Goal: Task Accomplishment & Management: Complete application form

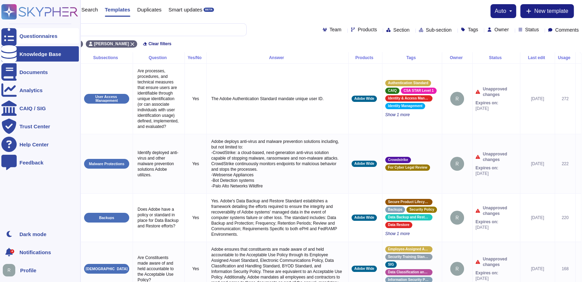
click at [48, 33] on div "Questionnaires" at bounding box center [38, 35] width 38 height 5
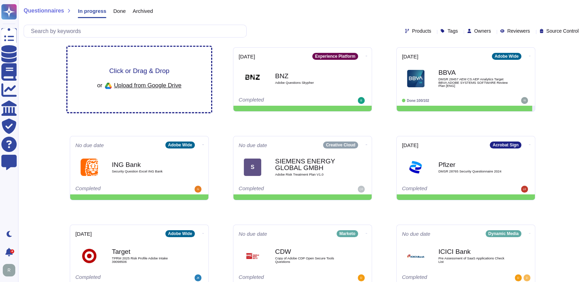
click at [128, 72] on span "Click or Drag & Drop" at bounding box center [139, 70] width 60 height 7
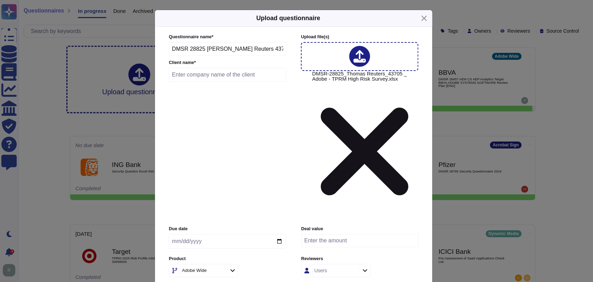
click at [222, 82] on input "text" at bounding box center [227, 75] width 117 height 14
type input "[PERSON_NAME]"
click at [282, 234] on input "date" at bounding box center [227, 241] width 117 height 15
type input "[DATE]"
click at [361, 234] on input "number" at bounding box center [359, 240] width 117 height 13
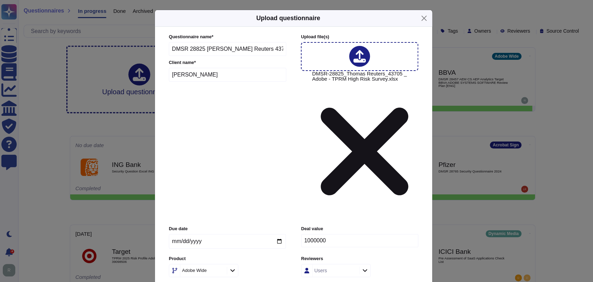
type input "1000000"
click at [268, 264] on div "Adobe Wide" at bounding box center [227, 270] width 117 height 13
click at [233, 267] on icon at bounding box center [232, 270] width 5 height 6
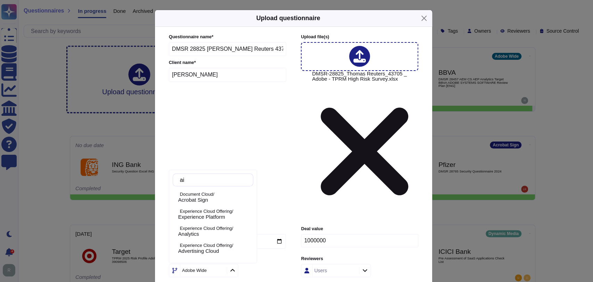
type input "a"
click at [268, 256] on label "Product" at bounding box center [227, 258] width 117 height 5
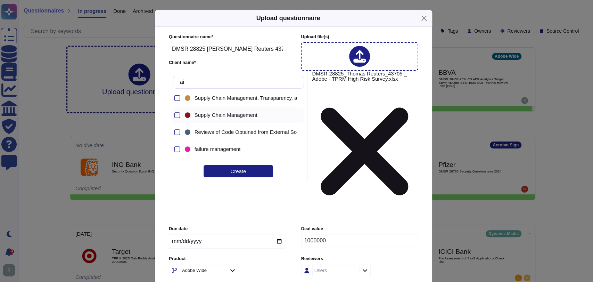
scroll to position [206, 0]
click at [207, 81] on input "ai" at bounding box center [239, 82] width 127 height 12
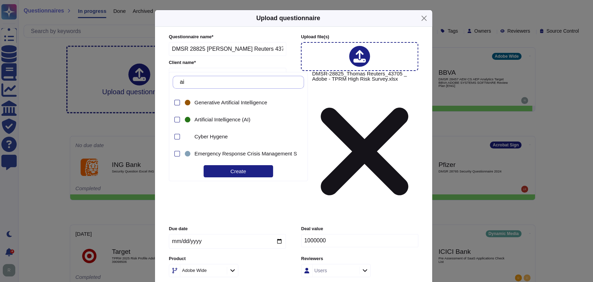
type input "a"
type input "gen"
click at [178, 101] on div at bounding box center [177, 103] width 6 height 6
click at [177, 119] on div at bounding box center [177, 120] width 6 height 6
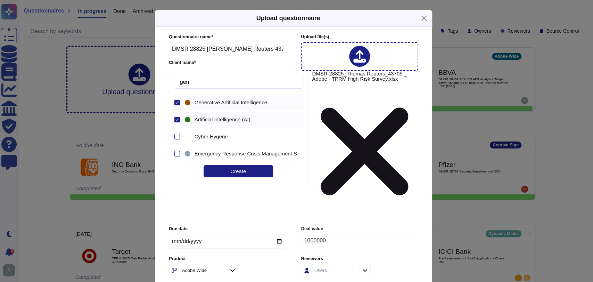
click at [327, 225] on div "Due date [DATE] Deal value 1000000 Product Adobe Wide Reviewers Users Tags 2 it…" at bounding box center [293, 263] width 249 height 76
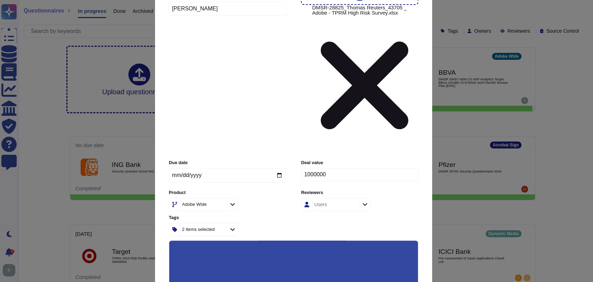
scroll to position [70, 0]
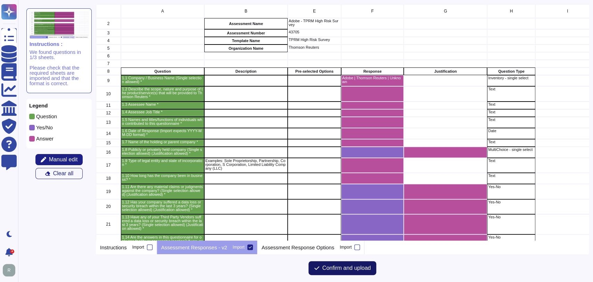
click at [341, 266] on span "Confirm and upload" at bounding box center [346, 268] width 49 height 6
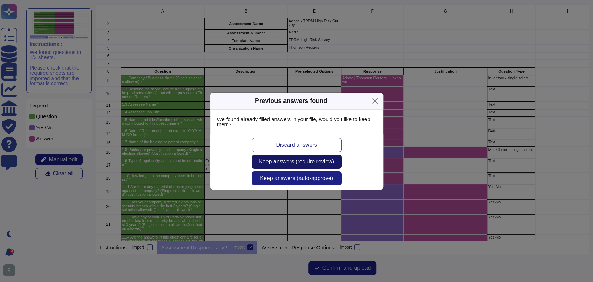
click at [322, 160] on span "Keep answers (require review)" at bounding box center [296, 162] width 75 height 6
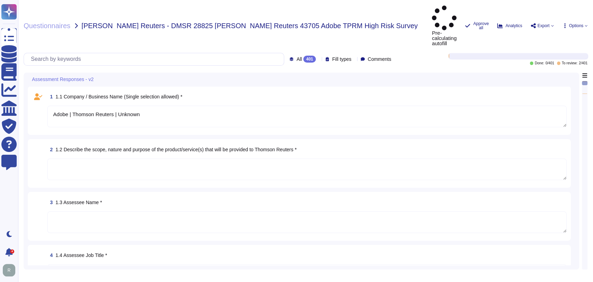
type textarea "Adobe | Thomson Reuters | Unknown"
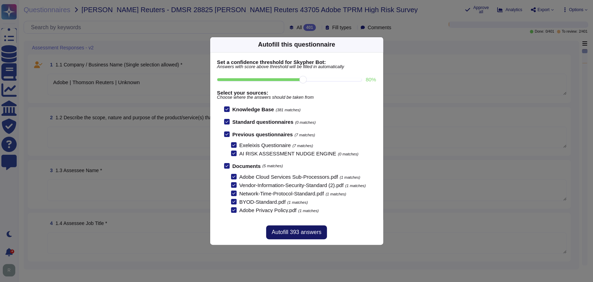
click at [300, 232] on span "Autofill 393 answers" at bounding box center [296, 232] width 50 height 6
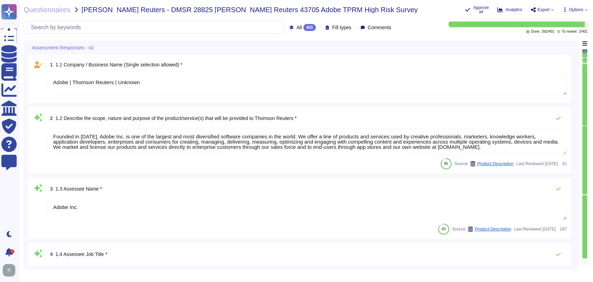
type textarea "Founded in [DATE], Adobe Inc. is one of the largest and most diversified softwa…"
type textarea "Adobe Inc."
type textarea "Your POC for all communications is your account manager."
type textarea "[PERSON_NAME] is Adobe's Vice President, Chief Privacy Officer (CPO) and Chief …"
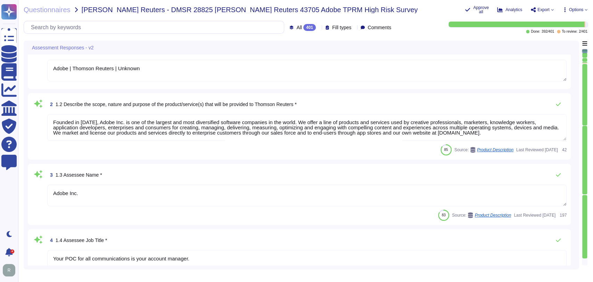
type textarea "Adobe Inc."
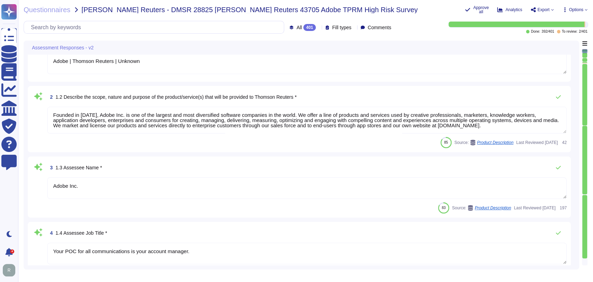
scroll to position [22, 0]
click at [111, 188] on textarea "Adobe Inc." at bounding box center [306, 187] width 519 height 22
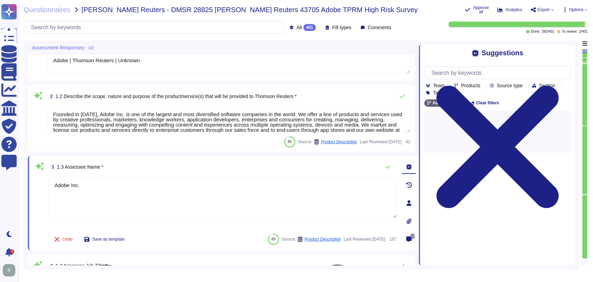
click at [111, 188] on textarea "Adobe Inc." at bounding box center [223, 197] width 348 height 42
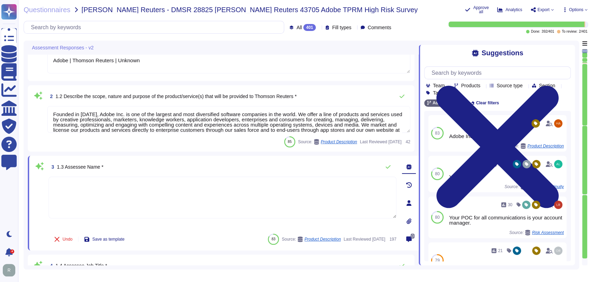
click at [179, 239] on div "Undo Save as template 83 Source: Product Description Last Reviewed [DATE] 197" at bounding box center [223, 239] width 348 height 14
click at [196, 160] on div "3 1.3 Assessee Name * [PERSON_NAME] saved" at bounding box center [223, 171] width 348 height 22
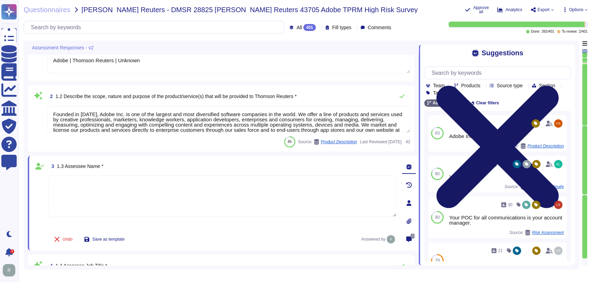
click at [569, 52] on icon at bounding box center [497, 146] width 147 height 195
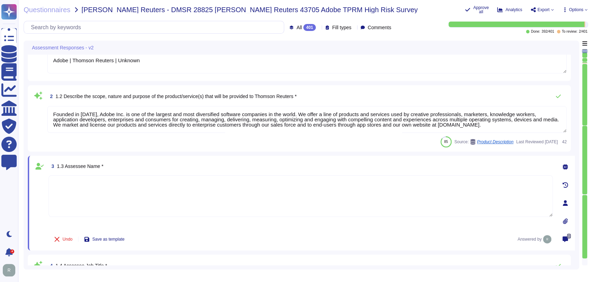
click at [344, 159] on div "3 1.3 Assessee Name * Undo Save as template Answered by 0" at bounding box center [301, 203] width 547 height 94
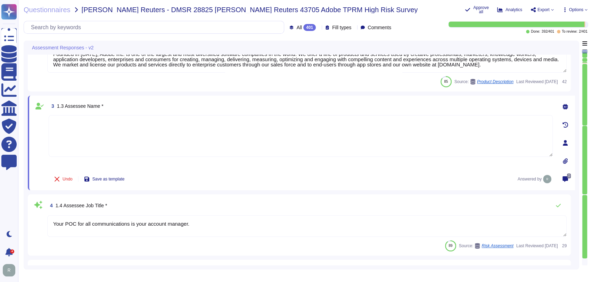
type textarea "Adobe Inc."
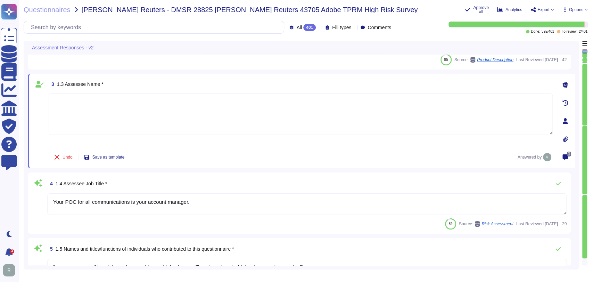
type textarea "Publicly held company"
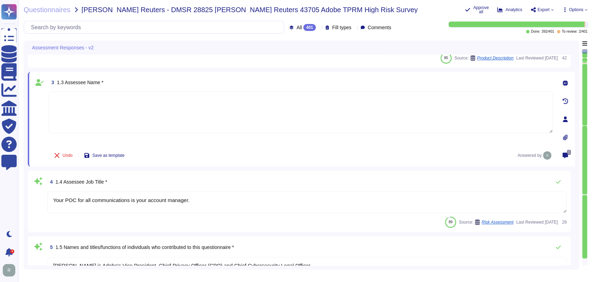
click at [313, 181] on div "4 1.4 Assessee Job Title *" at bounding box center [306, 182] width 519 height 14
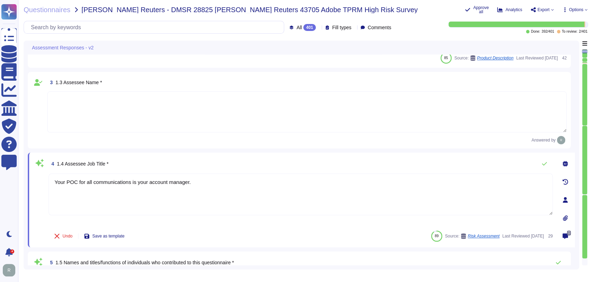
click at [169, 190] on textarea "Your POC for all communications is your account manager." at bounding box center [301, 194] width 504 height 42
click at [349, 242] on div "4 1.4 Assessee Job Title * Your POC for all communications is your account mana…" at bounding box center [301, 199] width 547 height 94
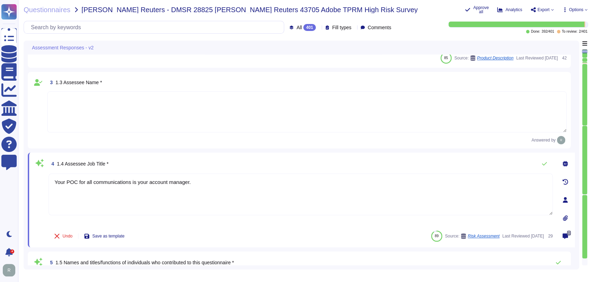
type textarea "Publicly held company"
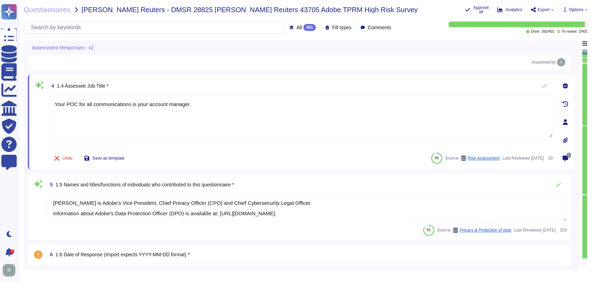
scroll to position [184, 0]
click at [369, 173] on div "5 1.5 Names and titles/functions of individuals who contributed to this questio…" at bounding box center [299, 206] width 543 height 66
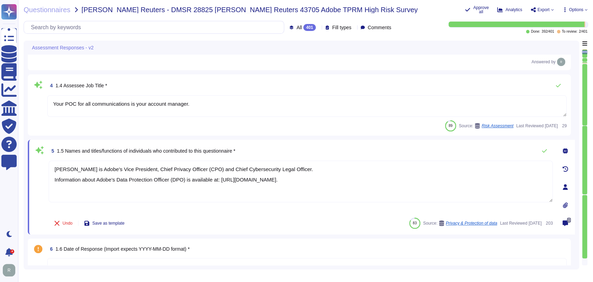
click at [324, 178] on textarea "[PERSON_NAME] is Adobe's Vice President, Chief Privacy Officer (CPO) and Chief …" at bounding box center [301, 181] width 504 height 42
click at [352, 173] on textarea "[PERSON_NAME] is Adobe's Vice President, Chief Privacy Officer (CPO) and Chief …" at bounding box center [301, 181] width 504 height 42
drag, startPoint x: 351, startPoint y: 178, endPoint x: 55, endPoint y: 168, distance: 296.0
click at [55, 168] on textarea "[PERSON_NAME] is Adobe's Vice President, Chief Privacy Officer (CPO) and Chief …" at bounding box center [301, 181] width 504 height 42
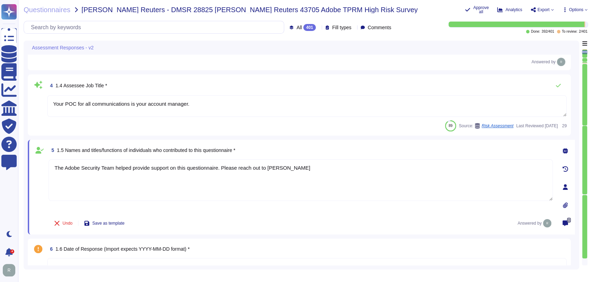
click at [289, 169] on textarea "The Adobe Security Team helped provide support on this questionnaire. Please re…" at bounding box center [301, 180] width 504 height 42
click at [320, 167] on textarea "The Adobe Security Team helped provide support on this questionnaire. Please re…" at bounding box center [301, 180] width 504 height 42
paste textarea "[EMAIL_ADDRESS][DOMAIN_NAME]"
type textarea "The Adobe Security Team helped provide support on this questionnaire. Please re…"
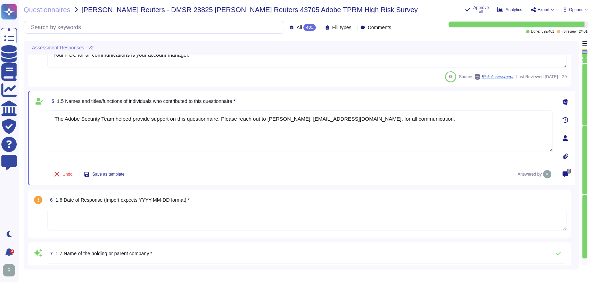
type textarea "Adobe Inc. is a [US_STATE] corporation, meaning its state of incorporation is […"
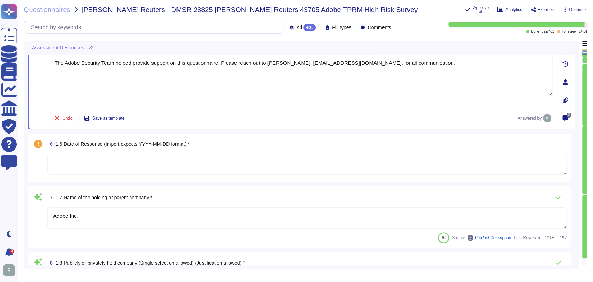
type textarea "Adobe Inc. has been in business since [DATE]."
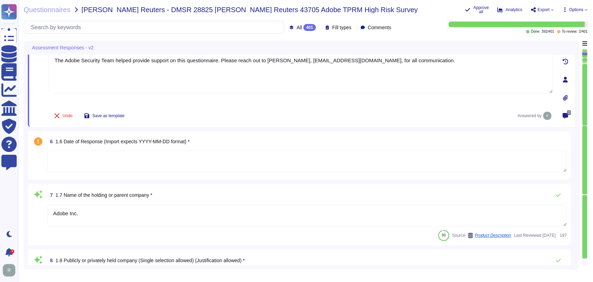
scroll to position [287, 0]
click at [314, 137] on div "6 1.6 Date of Response (Import expects YYYY-MM-DD format) *" at bounding box center [306, 141] width 519 height 12
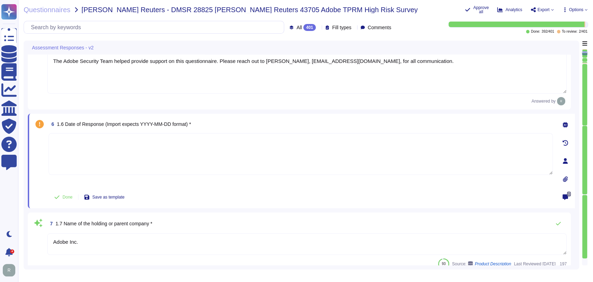
type textarea "The Adobe Security Team helped provide support on this questionnaire. Please re…"
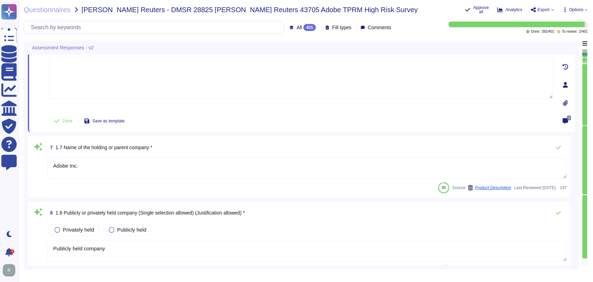
type textarea "Adobe has nothing to report at this time with respect to any supervisory author…"
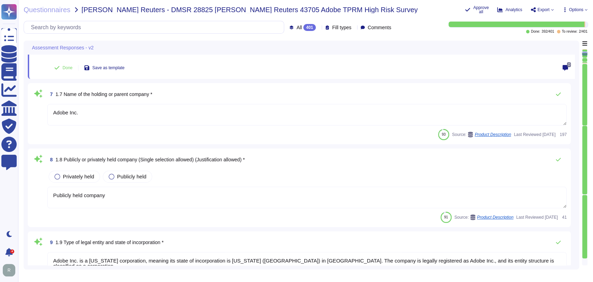
scroll to position [421, 0]
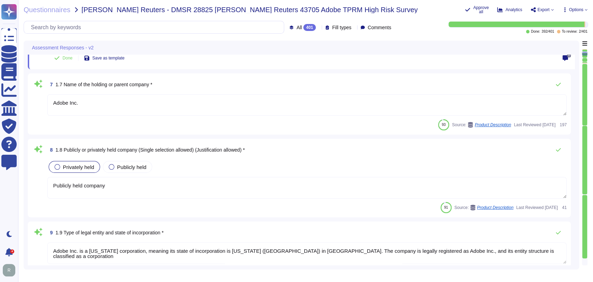
click at [79, 165] on span "Privately held" at bounding box center [78, 167] width 31 height 6
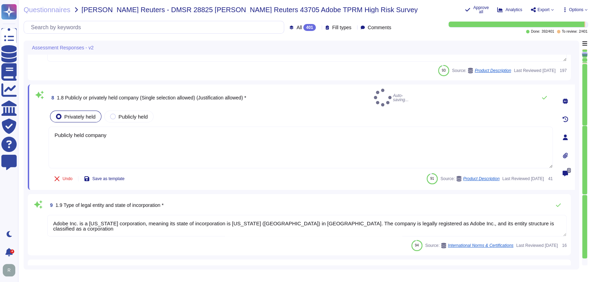
type textarea "On [DATE], an Amazon Web Services error exposed information on 31,000 GoDaddy s…"
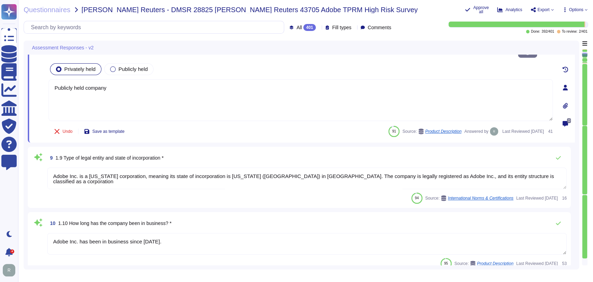
type textarea "Adobe had no such events where we incurred a material loss from a vendor and/or…"
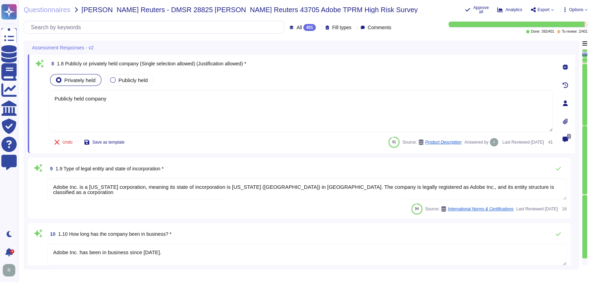
scroll to position [452, 0]
click at [283, 142] on div "Undo Save as template 91 Source: Product Description Answered by Last Reviewed …" at bounding box center [301, 142] width 504 height 14
click at [332, 72] on div "8 1.8 Publicly or privately held company (Single selection allowed) (Justificat…" at bounding box center [292, 104] width 519 height 92
click at [456, 70] on div "8 1.8 Publicly or privately held company (Single selection allowed) (Justificat…" at bounding box center [292, 104] width 519 height 92
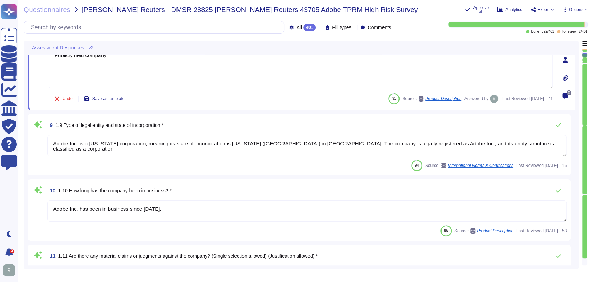
scroll to position [496, 0]
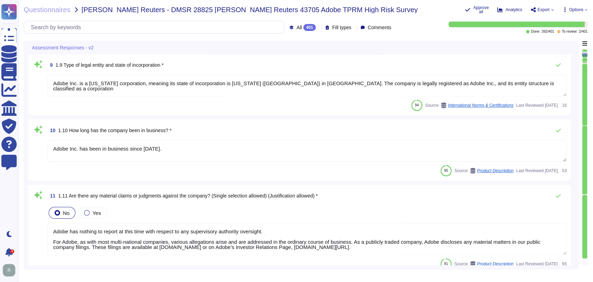
type textarea "Microsoft prefers to not disclose the exact locations of their data centers, fo…"
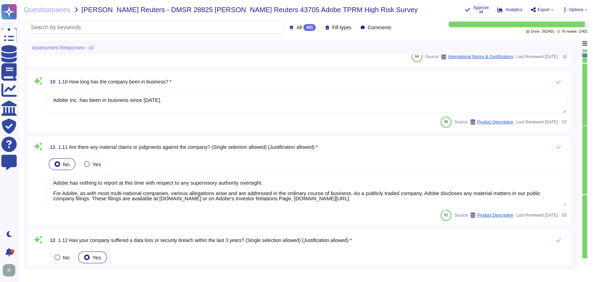
scroll to position [0, 0]
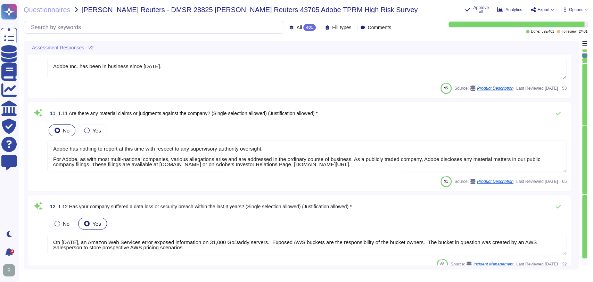
type textarea "Backups are copied to disk at another data center location within the same regi…"
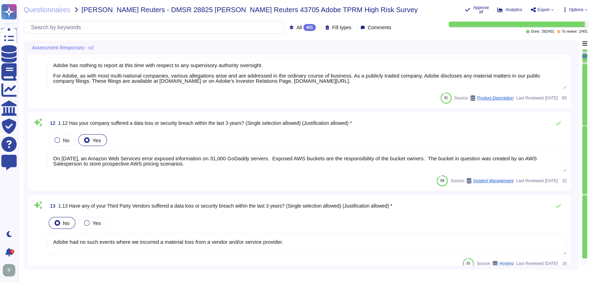
type textarea "Microsoft prefers to not disclose the exact locations of their data centers, fo…"
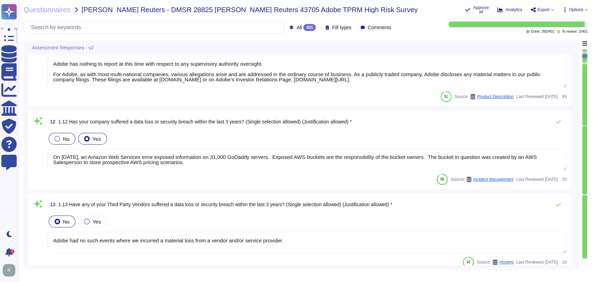
scroll to position [705, 0]
click at [64, 140] on span "No" at bounding box center [66, 139] width 7 height 6
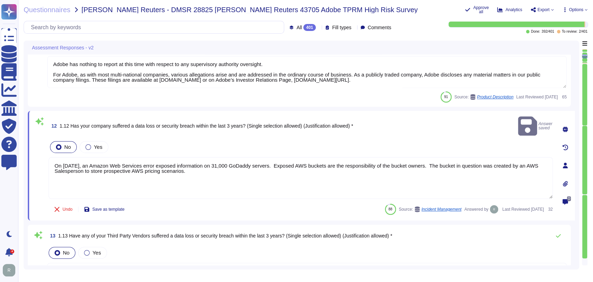
click at [174, 206] on div "12 1.12 Has your company suffered a data loss or security breach within the las…" at bounding box center [301, 165] width 547 height 109
click at [321, 140] on div "No Yes" at bounding box center [301, 147] width 504 height 15
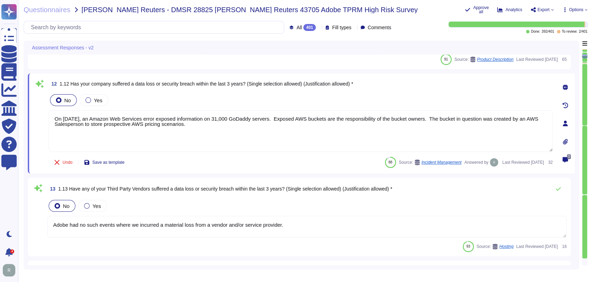
type textarea "Microsoft prefers to not disclose the exact locations of their data centers, fo…"
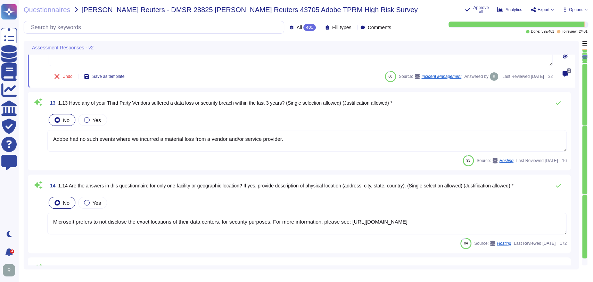
scroll to position [825, 0]
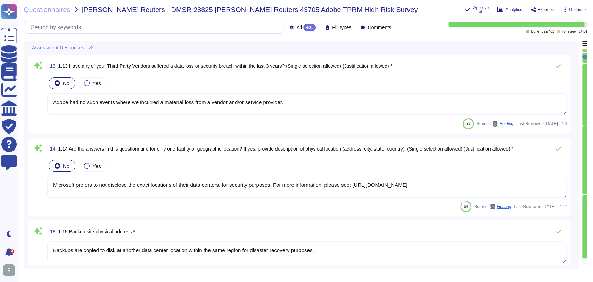
type textarea "Adobe Acrobat Premium is a software application that provides advanced tools fo…"
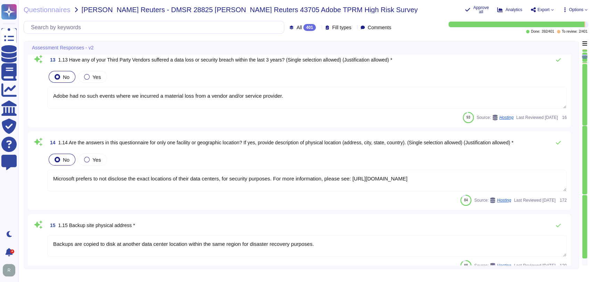
scroll to position [863, 0]
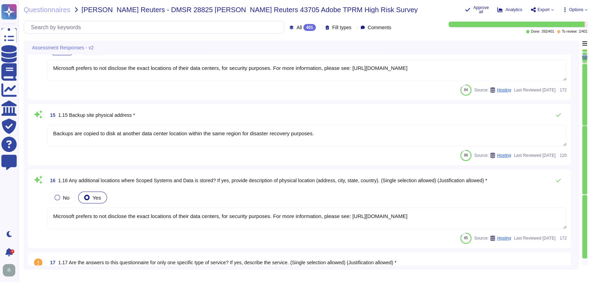
type textarea "Acrobat Premium"
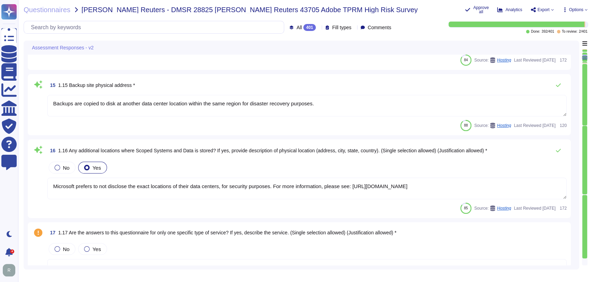
scroll to position [998, 0]
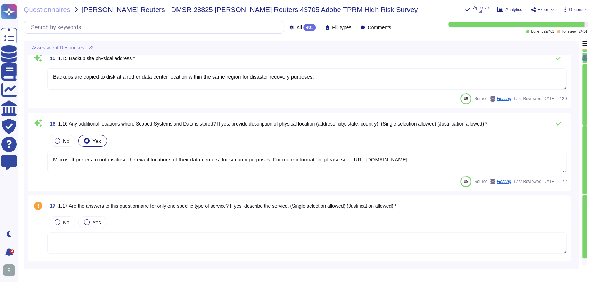
type textarea "Acrobat Premium"
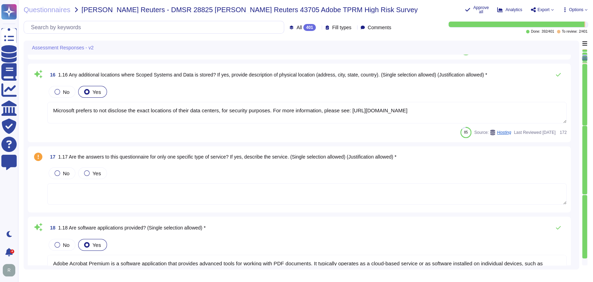
type textarea "Acrobat Premium"
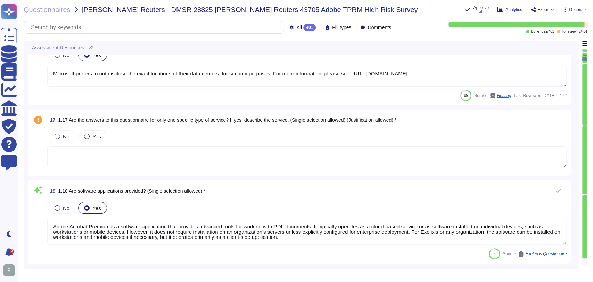
scroll to position [1107, 0]
click at [100, 135] on div "Yes" at bounding box center [92, 136] width 28 height 12
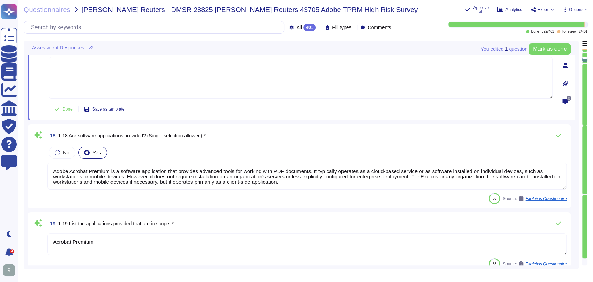
click at [300, 128] on div "18 1.18 Are software applications provided? (Single selection allowed) *" at bounding box center [306, 135] width 519 height 14
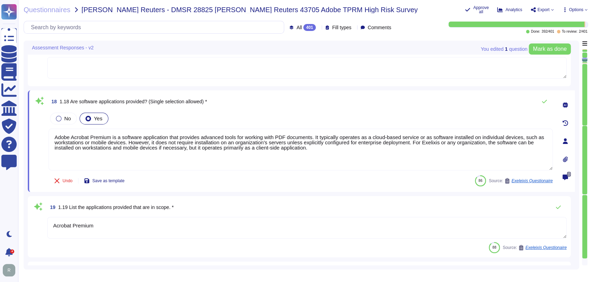
scroll to position [1196, 0]
click at [316, 173] on div "Undo Save as template 86 Source: Exeleixis Questionaire" at bounding box center [301, 180] width 504 height 14
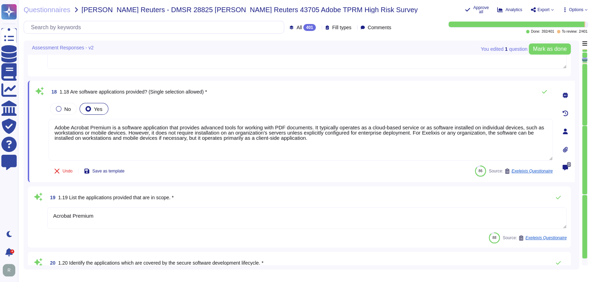
scroll to position [1196, 0]
click at [324, 95] on div "18 1.18 Are software applications provided? (Single selection allowed) *" at bounding box center [301, 92] width 504 height 14
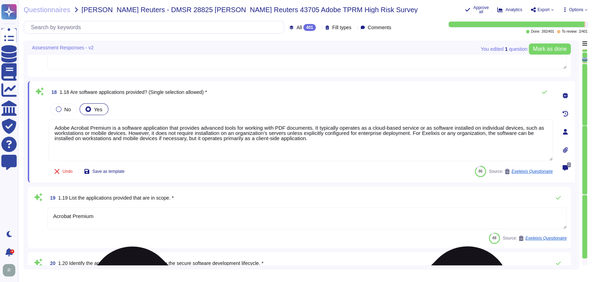
click at [306, 142] on textarea "Adobe Acrobat Premium is a software application that provides advanced tools fo…" at bounding box center [301, 140] width 504 height 42
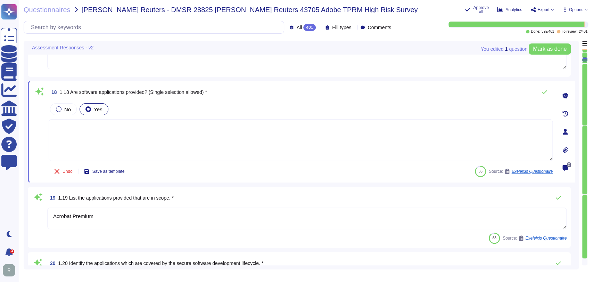
click at [152, 112] on div "No Yes" at bounding box center [301, 109] width 504 height 15
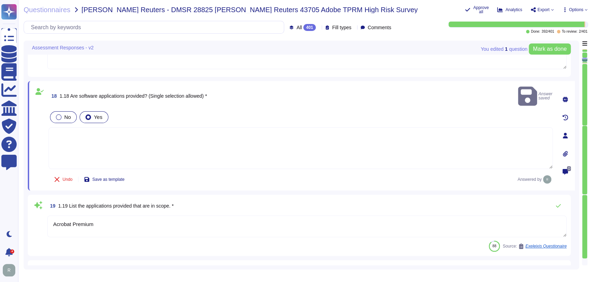
click at [57, 114] on div at bounding box center [59, 117] width 6 height 6
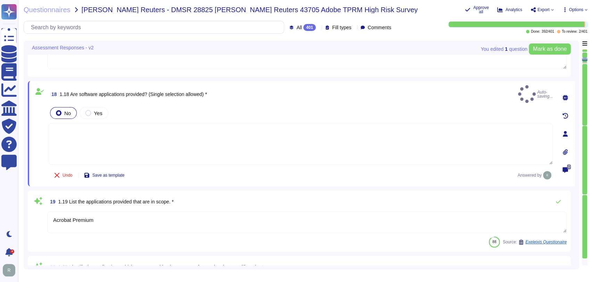
click at [147, 106] on div "No Yes" at bounding box center [301, 113] width 504 height 15
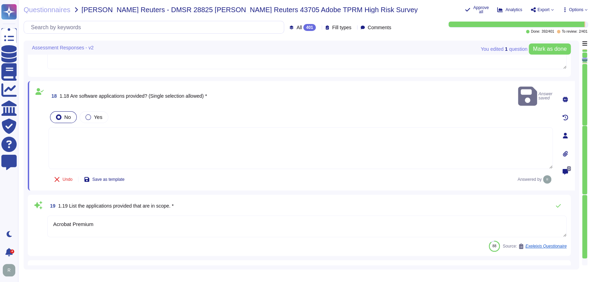
click at [275, 110] on div "No Yes" at bounding box center [301, 117] width 504 height 15
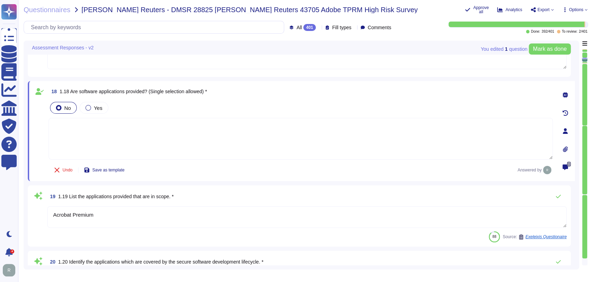
click at [340, 95] on div "18 1.18 Are software applications provided? (Single selection allowed) *" at bounding box center [301, 91] width 504 height 12
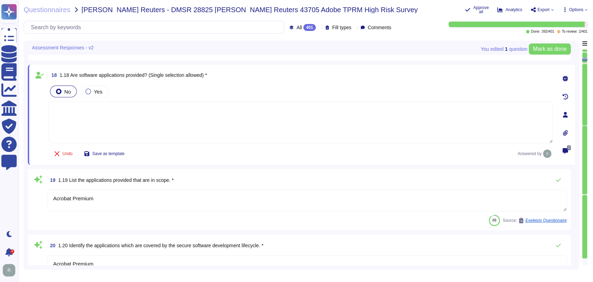
type textarea "Services (“AWS”) provides cloud hosting services for Adobe to host applications…"
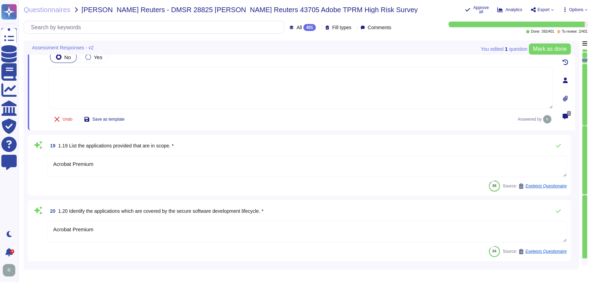
scroll to position [1243, 0]
click at [160, 168] on textarea "Acrobat Premium" at bounding box center [306, 166] width 519 height 22
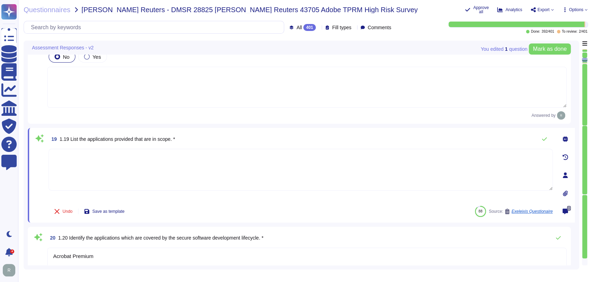
click at [322, 226] on div "20 1.20 Identify the applications which are covered by the secure software deve…" at bounding box center [299, 256] width 543 height 61
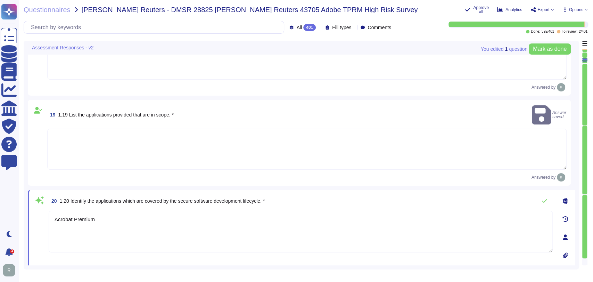
type textarea "Services (“AWS”) provides cloud hosting services for Adobe to host applications…"
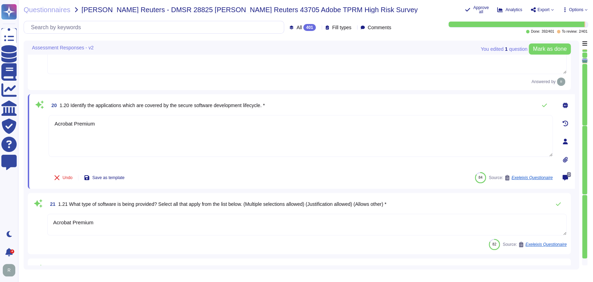
type textarea "Services (“AWS”) provides cloud hosting services for Adobe to host applications…"
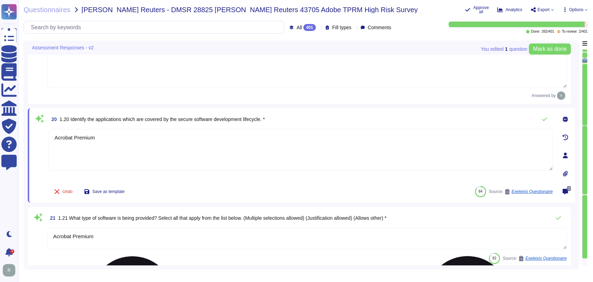
click at [125, 139] on textarea "Acrobat Premium" at bounding box center [301, 150] width 504 height 42
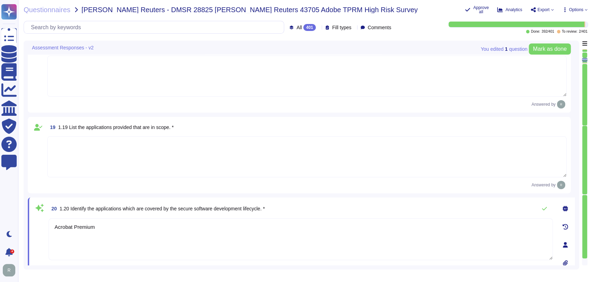
type textarea "Microsoft prefers to not disclose the exact locations of their data centers, fo…"
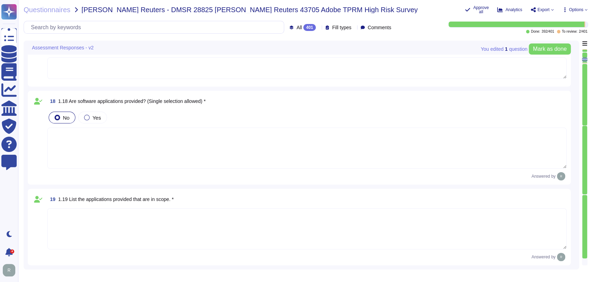
type textarea "Backups are copied to disk at another data center location within the same regi…"
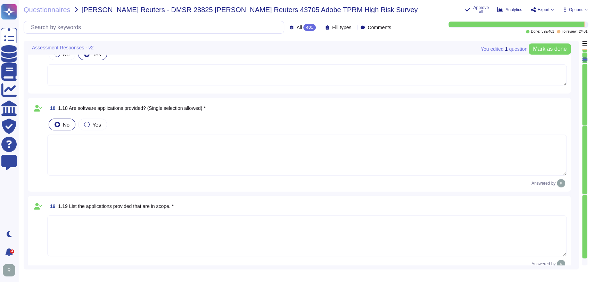
click at [131, 148] on textarea at bounding box center [306, 154] width 519 height 41
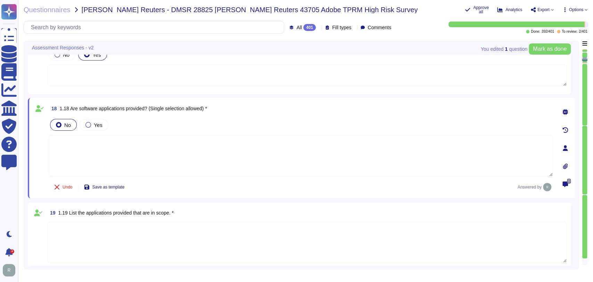
scroll to position [1179, 0]
click at [128, 146] on textarea "Creative Cloud" at bounding box center [301, 156] width 504 height 42
click at [261, 187] on div "Undo Save as template Answered by" at bounding box center [301, 187] width 504 height 14
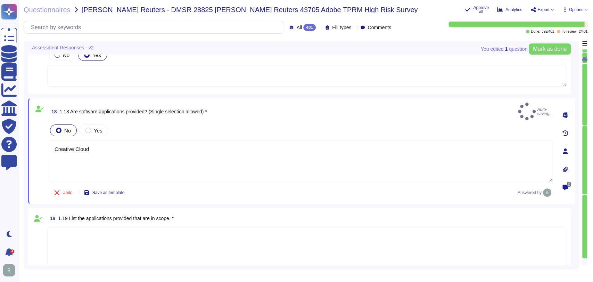
type textarea "Creative Cloud"
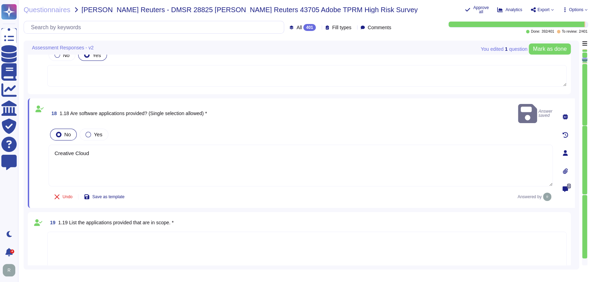
click at [355, 92] on div "17 1.17 Are the answers to this questionnaire for only one specific type of ser…" at bounding box center [299, 61] width 543 height 66
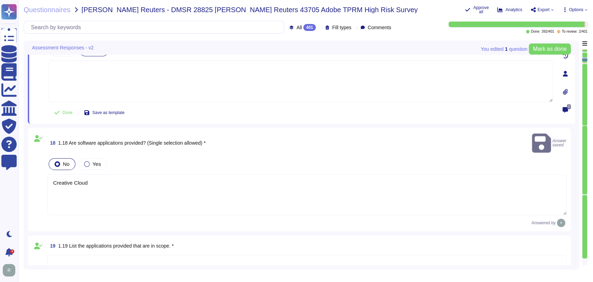
scroll to position [1184, 0]
click at [105, 175] on textarea "Creative Cloud" at bounding box center [306, 194] width 519 height 41
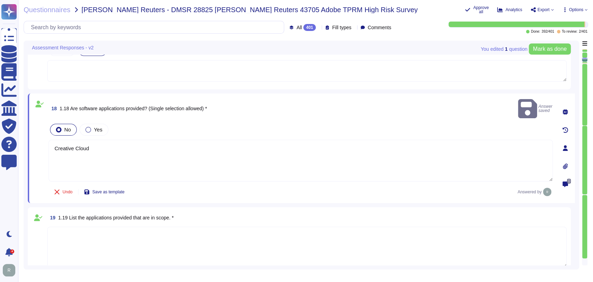
click at [105, 185] on button "Save as template" at bounding box center [104, 192] width 52 height 14
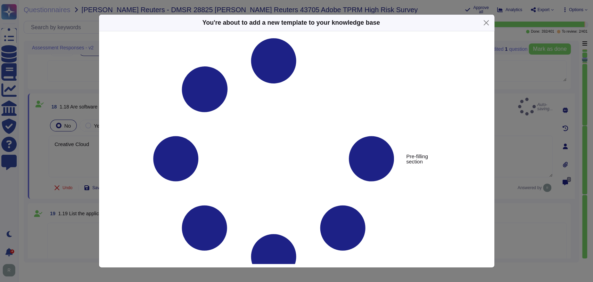
type textarea "1.18 Are software applications provided? (Single selection allowed) *"
type textarea "Creative Cloud"
click at [487, 20] on button "Close" at bounding box center [485, 22] width 11 height 11
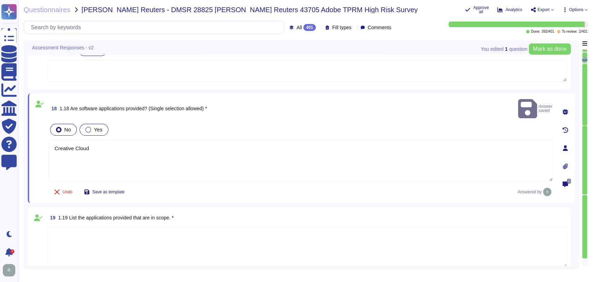
click at [99, 126] on span "Yes" at bounding box center [98, 129] width 8 height 6
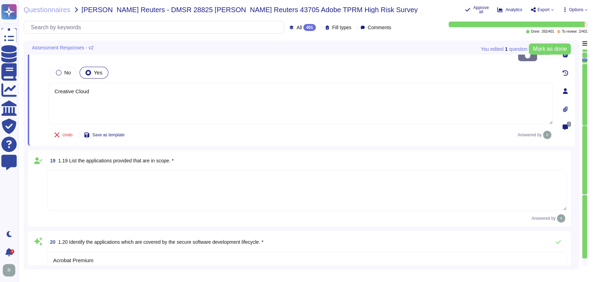
type textarea "Services (“AWS”) provides cloud hosting services for Adobe to host applications…"
click at [140, 172] on textarea at bounding box center [306, 189] width 519 height 41
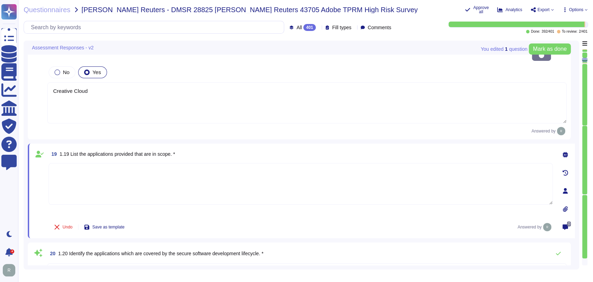
paste textarea "Creative Cloud"
type textarea "Creative Cloud"
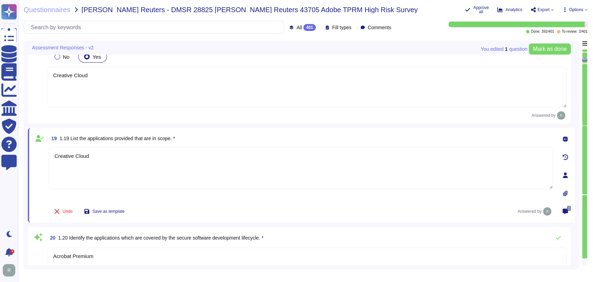
type textarea "Services (“AWS”) provides cloud hosting services for Adobe to host applications…"
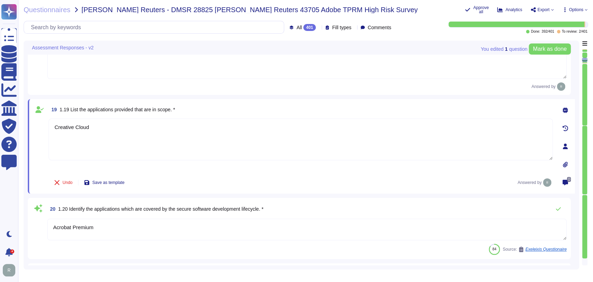
scroll to position [1272, 0]
type textarea "Creative Cloud"
click at [169, 227] on textarea "Acrobat Premium" at bounding box center [306, 229] width 519 height 22
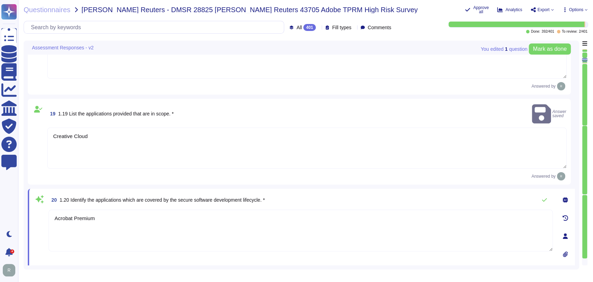
paste textarea "Creative Cloud"
click at [362, 189] on div "20 1.20 Identify the applications which are covered by the secure software deve…" at bounding box center [301, 236] width 547 height 94
type textarea "Creative Cloud"
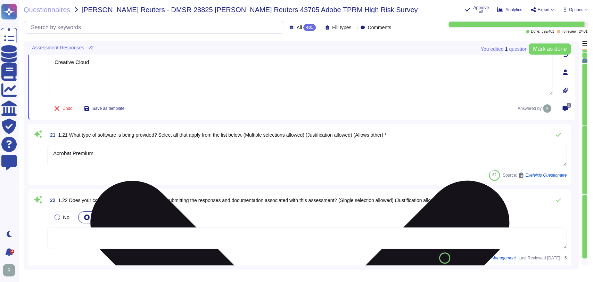
type textarea "Services (“AWS”) provides cloud hosting services for Adobe to host applications…"
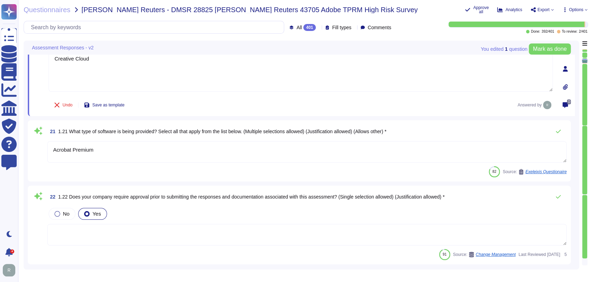
scroll to position [1430, 0]
click at [111, 148] on textarea "Acrobat Premium" at bounding box center [306, 152] width 519 height 22
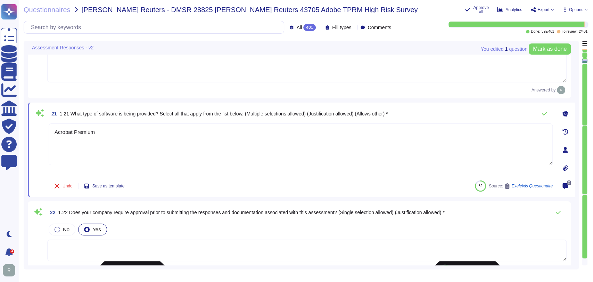
paste textarea "Creative Cloud"
click at [356, 179] on div "Undo Save as template 82 Source: Exeleixis Questionaire" at bounding box center [301, 186] width 504 height 14
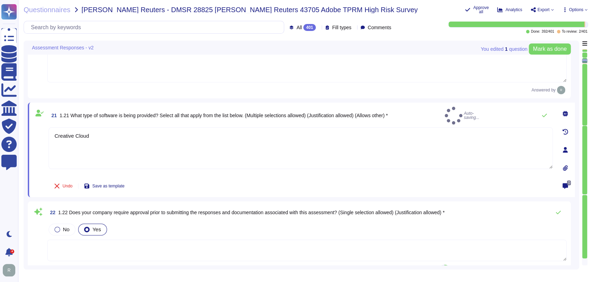
type textarea "Creative Cloud"
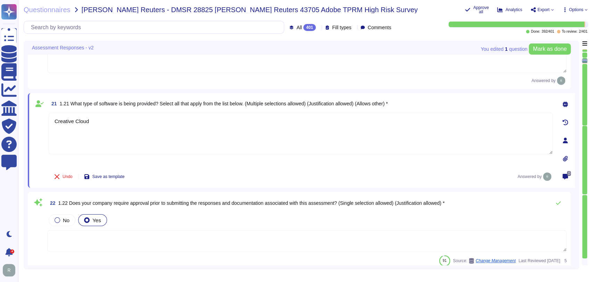
click at [242, 172] on div "Undo Save as template Answered by" at bounding box center [301, 176] width 504 height 14
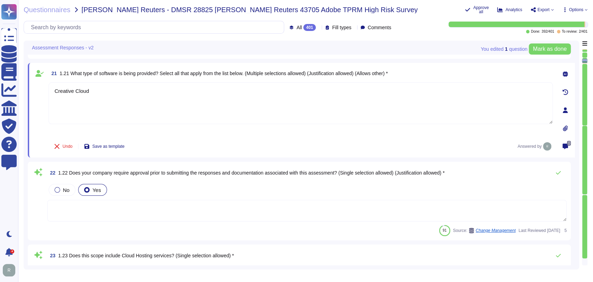
type textarea "Adobe does not offer any [DEMOGRAPHIC_DATA] services."
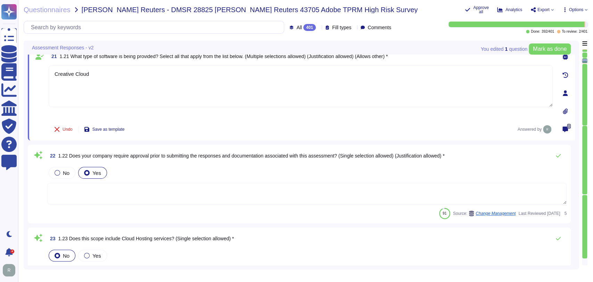
scroll to position [1473, 0]
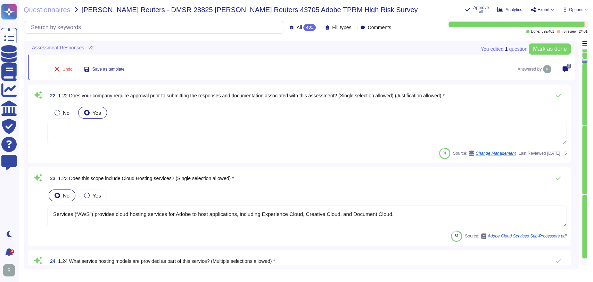
type textarea "No Response Required"
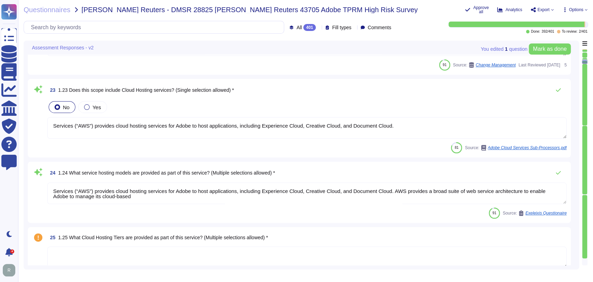
scroll to position [1616, 0]
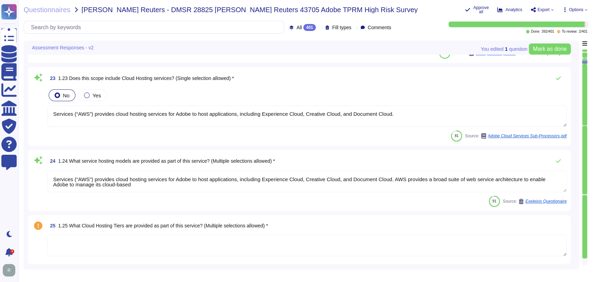
type textarea "Third-party audit or certification reports are available under NDA and can be r…"
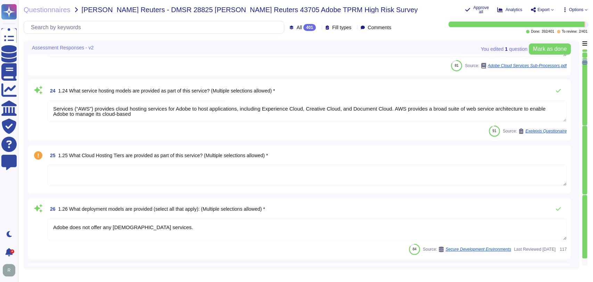
scroll to position [1695, 0]
click at [112, 173] on textarea at bounding box center [306, 175] width 519 height 22
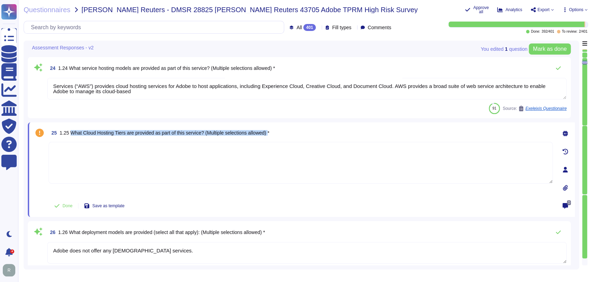
drag, startPoint x: 272, startPoint y: 132, endPoint x: 72, endPoint y: 130, distance: 200.7
click at [72, 130] on span "1.25 What Cloud Hosting Tiers are provided as part of this service? (Multiple s…" at bounding box center [165, 133] width 210 height 6
copy span "What Cloud Hosting Tiers are provided as part of this service? (Multiple select…"
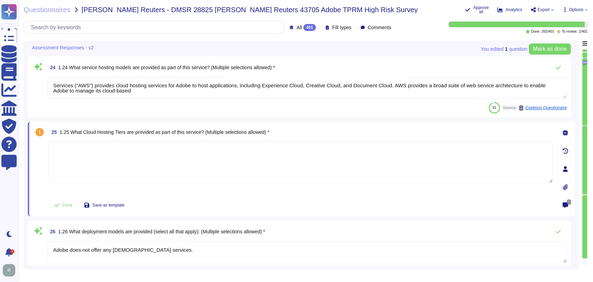
click at [147, 159] on textarea at bounding box center [301, 162] width 504 height 42
click at [353, 213] on div "25 1.25 What Cloud Hosting Tiers are provided as part of this service? (Multipl…" at bounding box center [301, 169] width 547 height 94
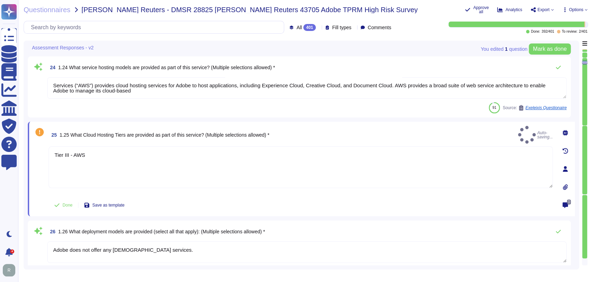
type textarea "Tier III - AWS"
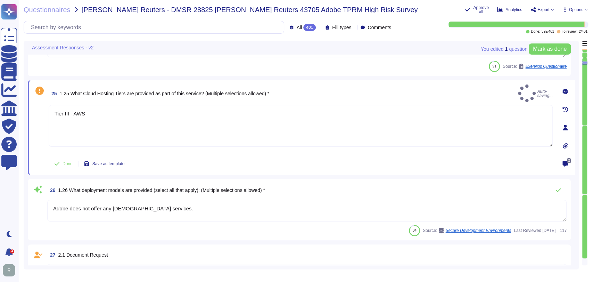
type textarea "Roles and responsibilities for the governance of Information Security within Ad…"
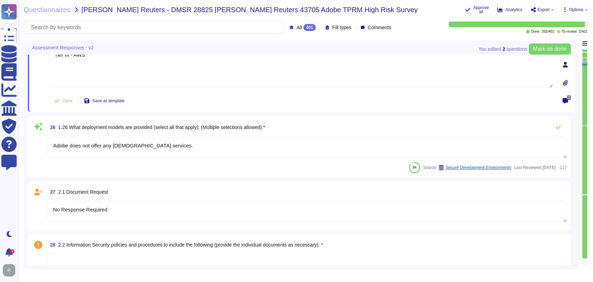
type textarea "Lorem ips dolorsitame consecte adi elitseddoe temp incidi utl Etdolor’m aliquae…"
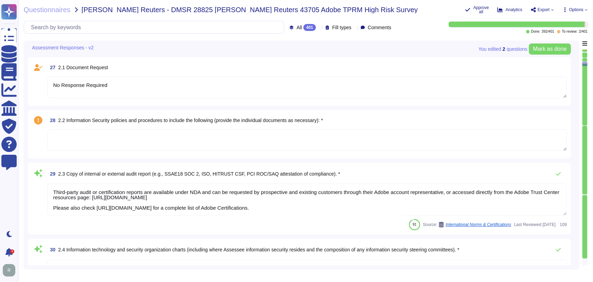
scroll to position [0, 0]
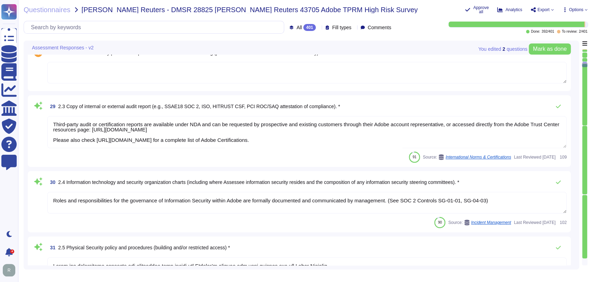
type textarea "Adobe regularly engages approved third-party security firms on an annual basis …"
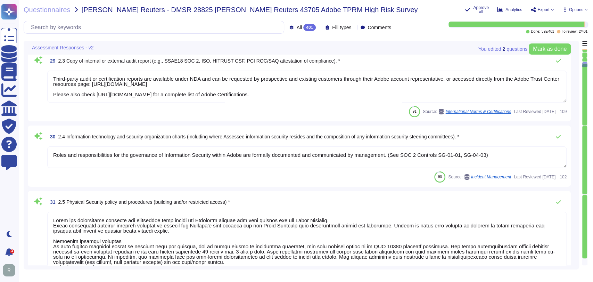
type textarea "Third-party agreements are reviewed by Adobe's Legal team. Provision for the se…"
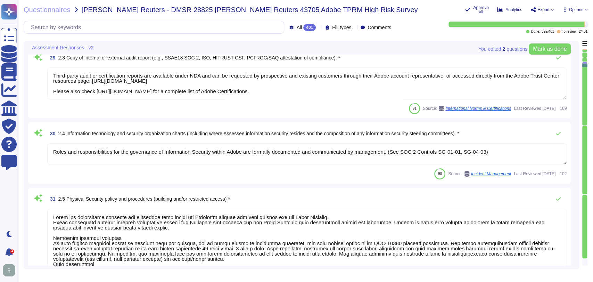
scroll to position [2022, 0]
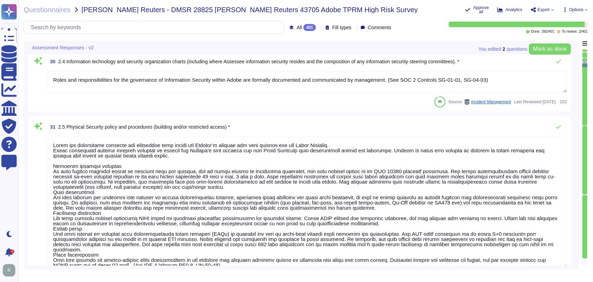
type textarea "Lorem ipsumdol sitametco ad elitsedd e tempori utlabore etdolorem aliquaen ad m…"
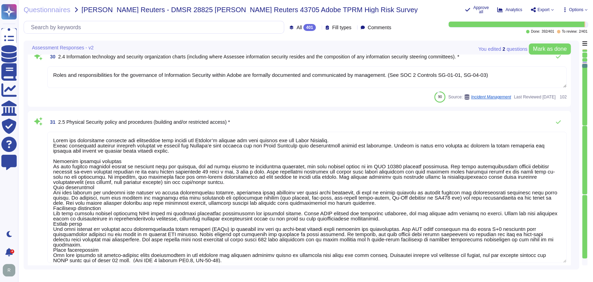
scroll to position [0, 0]
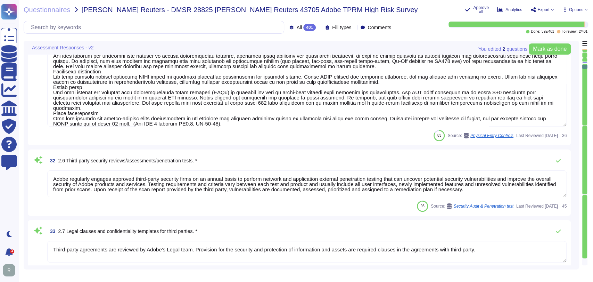
type textarea "Lor Ipsumdol Sitametc Adip eli seddoeiusm temporinci utl etdolo mag aliquaenim …"
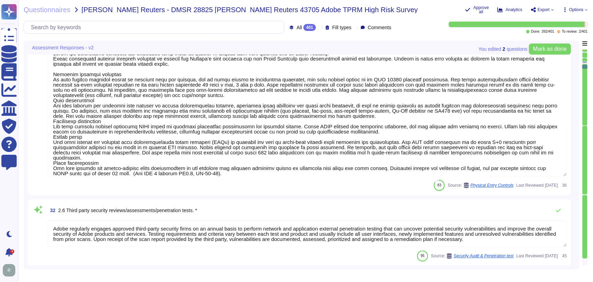
type textarea "Lor Ipsumdol Sitametc Adip eli seddoeiusm temporinci utl etdolo mag aliquaenim …"
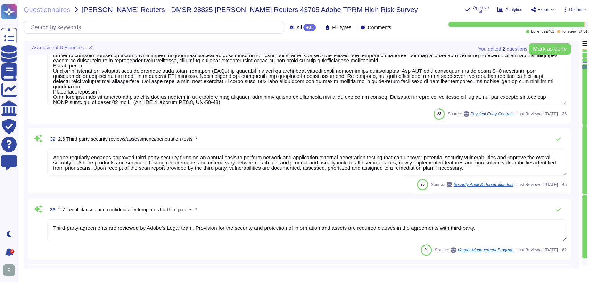
scroll to position [2244, 0]
click at [269, 184] on div "95 Source: Security Audit & Penetration test Last Reviewed [DATE] 45" at bounding box center [306, 183] width 519 height 11
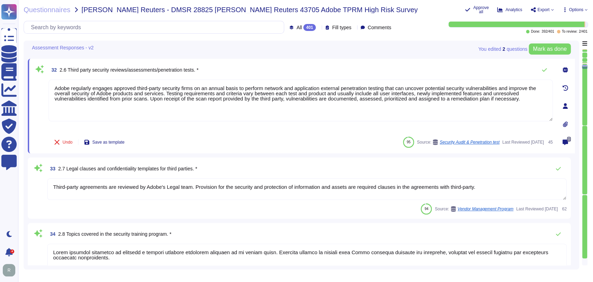
scroll to position [2309, 0]
click at [500, 157] on div "33 2.7 Legal clauses and confidentiality templates for third parties. * Third-p…" at bounding box center [299, 187] width 543 height 61
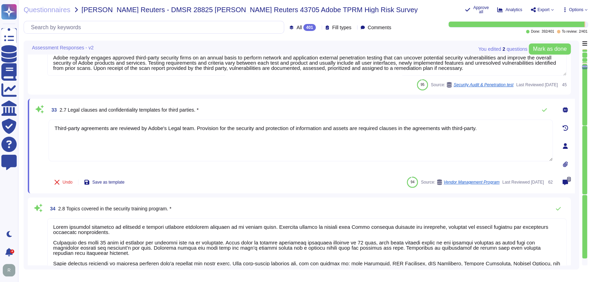
type textarea "Adobe's products and services' architecture diagrams are reviewed and updated, …"
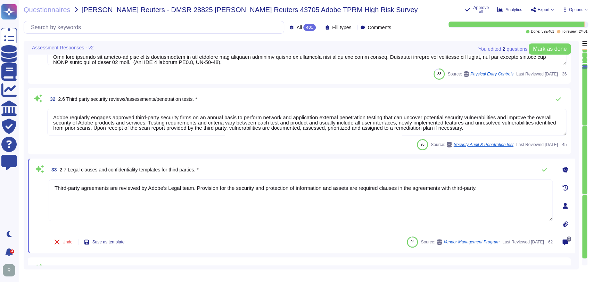
type textarea "Roles and responsibilities for the governance of Information Security within Ad…"
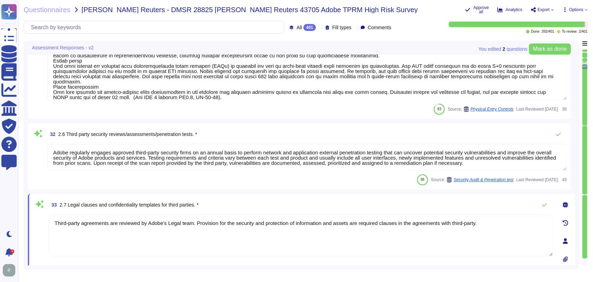
scroll to position [2244, 0]
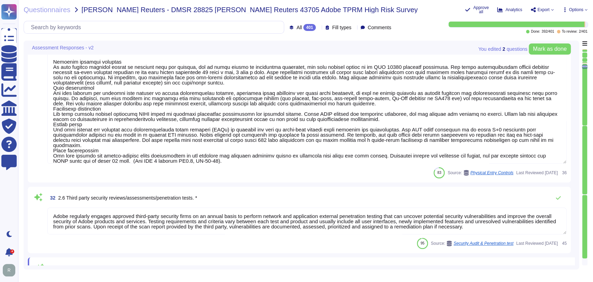
type textarea "Third-party audit or certification reports are available under NDA and can be r…"
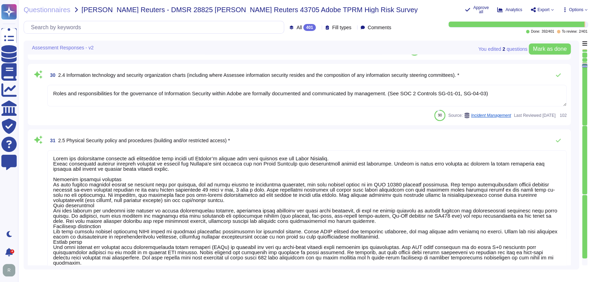
type textarea "No Response Required"
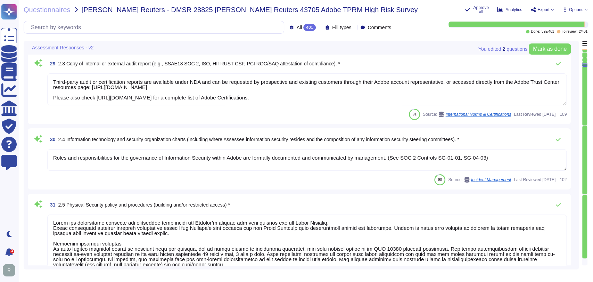
type textarea "Adobe does not offer any [DEMOGRAPHIC_DATA] services."
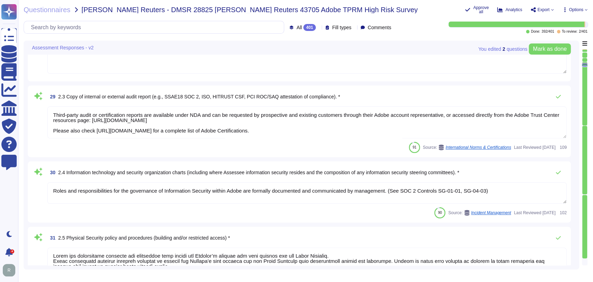
scroll to position [1983, 0]
click at [201, 122] on textarea "Third-party audit or certification reports are available under NDA and can be r…" at bounding box center [306, 123] width 519 height 32
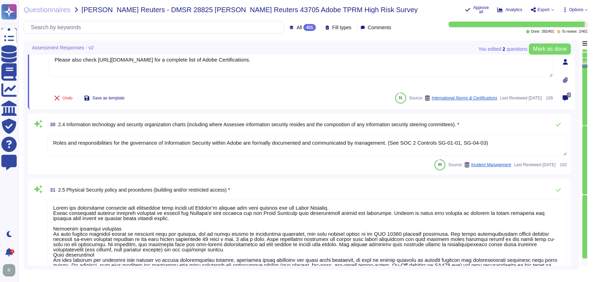
type textarea "Third-party agreements are reviewed by Adobe's Legal team. Provision for the se…"
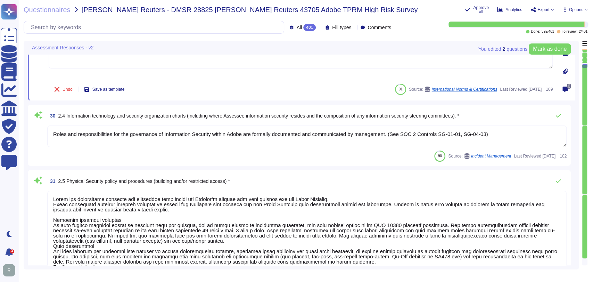
scroll to position [2063, 0]
click at [248, 137] on textarea "Roles and responsibilities for the governance of Information Security within Ad…" at bounding box center [306, 136] width 519 height 22
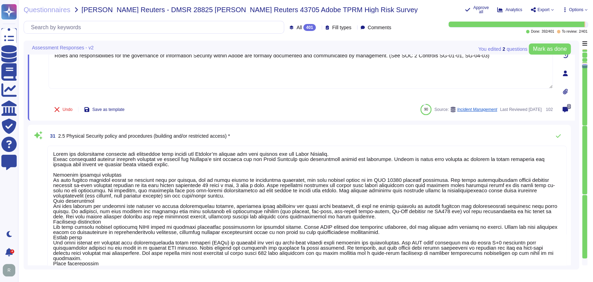
scroll to position [0, 0]
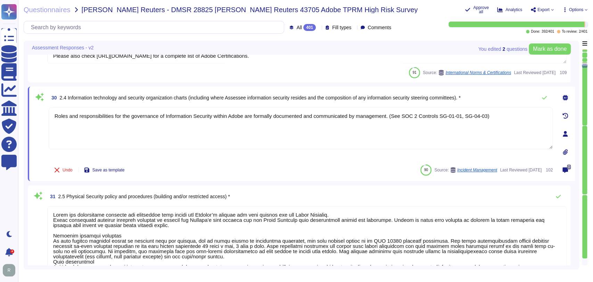
type textarea "Adobe does not offer any [DEMOGRAPHIC_DATA] services."
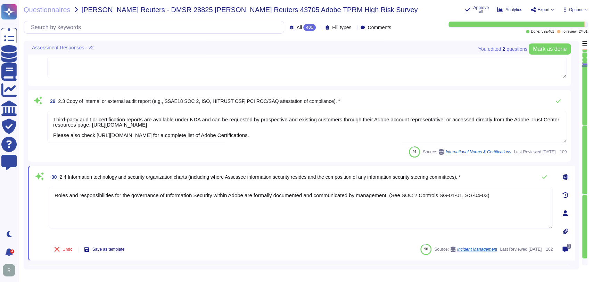
scroll to position [1928, 0]
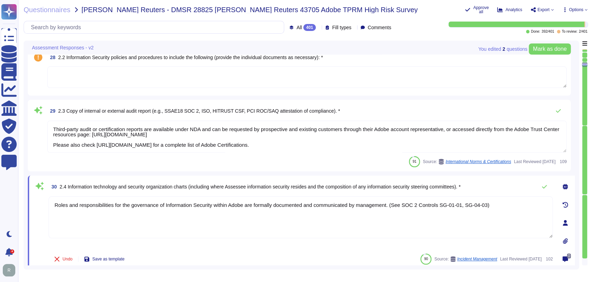
type textarea "Tier III - AWS"
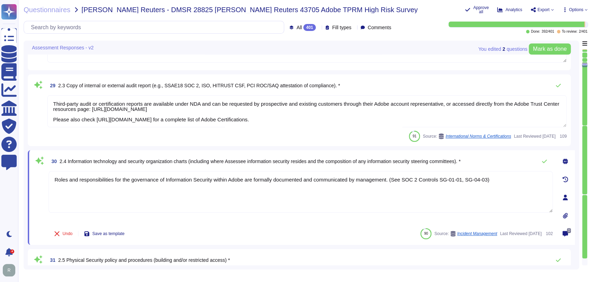
type textarea "Adobe regularly engages approved third-party security firms on an annual basis …"
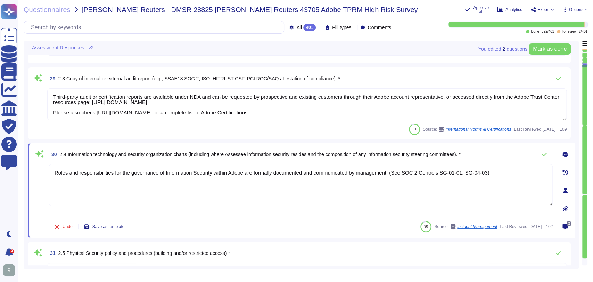
scroll to position [1966, 0]
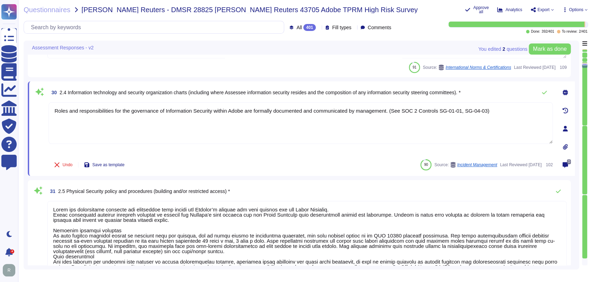
type textarea "Third-party agreements are reviewed by Adobe's Legal team. Provision for the se…"
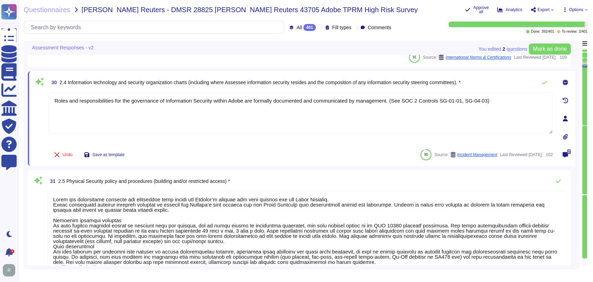
scroll to position [2030, 0]
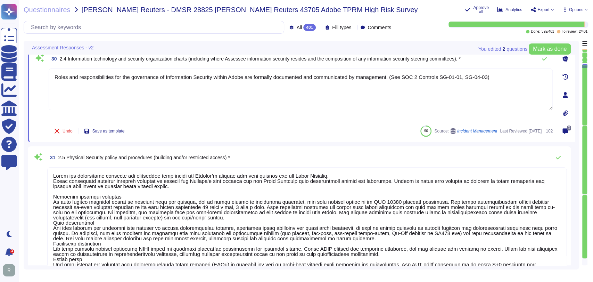
type textarea "Lorem ipsumdol sitametco ad elitsedd e tempori utlabore etdolorem aliquaen ad m…"
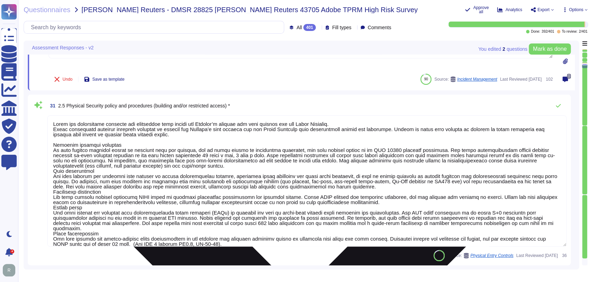
scroll to position [0, 0]
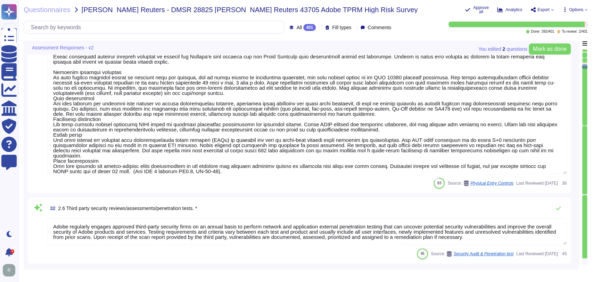
type textarea "Lor Ipsumdol Sitametc Adip eli seddoeiusm temporinci utl etdolo mag aliquaenim …"
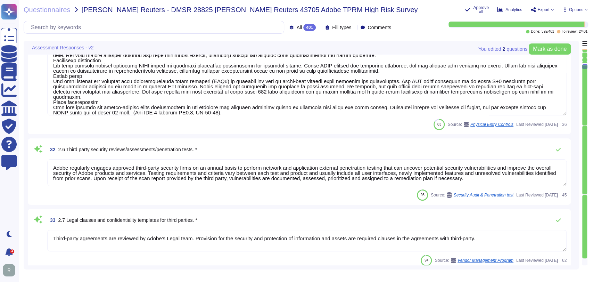
scroll to position [2236, 0]
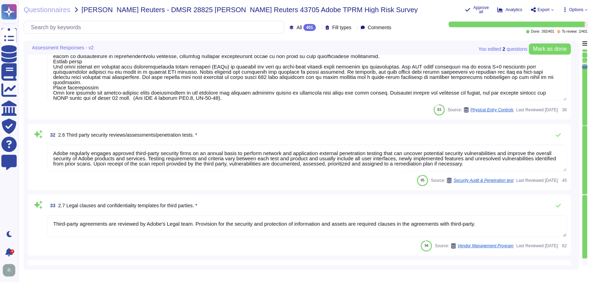
drag, startPoint x: 261, startPoint y: 155, endPoint x: 323, endPoint y: 156, distance: 61.8
click at [261, 155] on textarea "Adobe regularly engages approved third-party security firms on an annual basis …" at bounding box center [306, 157] width 519 height 27
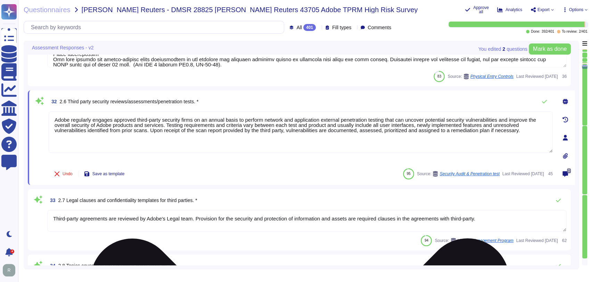
click at [526, 132] on textarea "Adobe regularly engages approved third-party security firms on an annual basis …" at bounding box center [301, 132] width 504 height 42
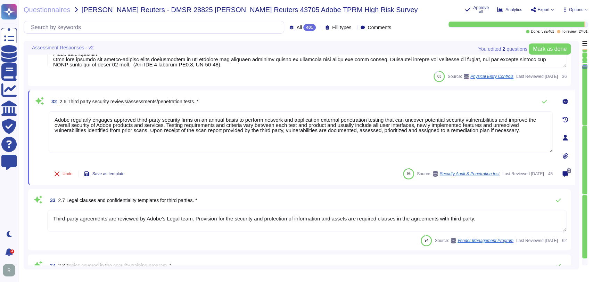
click at [262, 169] on div "Undo Save as template 95 Source: Security Audit & Penetration test Last Reviewe…" at bounding box center [301, 174] width 504 height 14
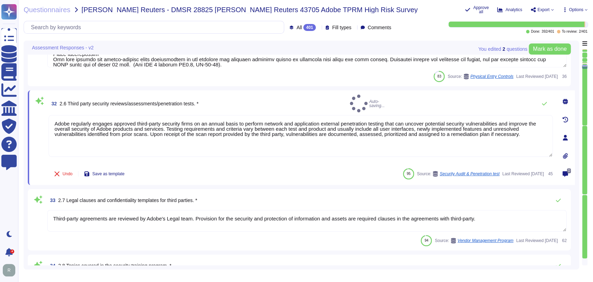
type textarea "Adobe regularly engages approved third-party security firms on an annual basis …"
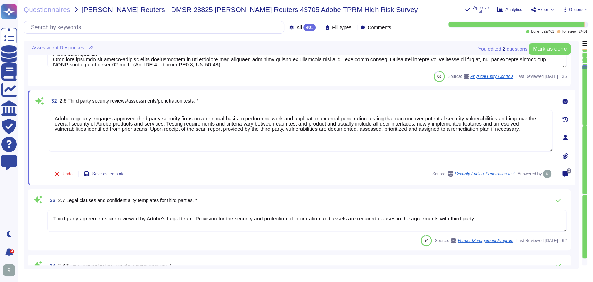
click at [567, 172] on icon at bounding box center [565, 174] width 6 height 6
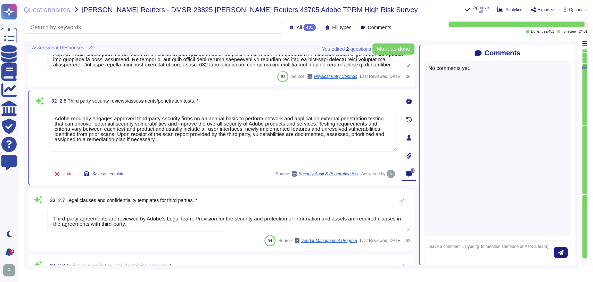
click at [468, 79] on div "No comments yet." at bounding box center [497, 148] width 147 height 175
click at [470, 69] on div "No comments yet." at bounding box center [497, 67] width 138 height 5
click at [484, 250] on textarea at bounding box center [490, 250] width 126 height 15
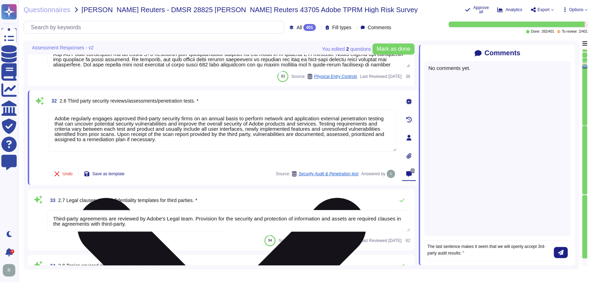
drag, startPoint x: 150, startPoint y: 133, endPoint x: 195, endPoint y: 139, distance: 45.2
click at [195, 139] on textarea "Adobe regularly engages approved third-party security firms on an annual basis …" at bounding box center [223, 131] width 348 height 42
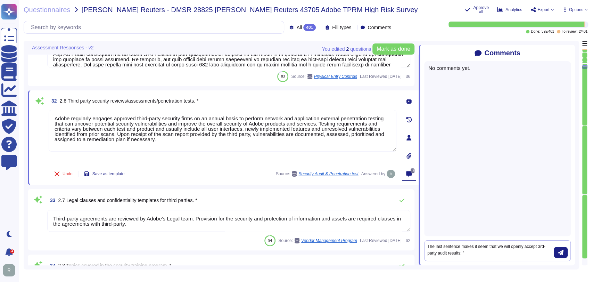
click at [482, 248] on textarea "The last sentence makes it seem that we will openly accept 3rd-party audit resu…" at bounding box center [490, 250] width 126 height 15
paste textarea "Upon receipt of the scan report provided by the third party, vulnerabilities ar…"
type textarea "The last sentence makes it seem that we will openly accept 3rd-party audit resu…"
click at [565, 252] on button "submit" at bounding box center [560, 251] width 14 height 11
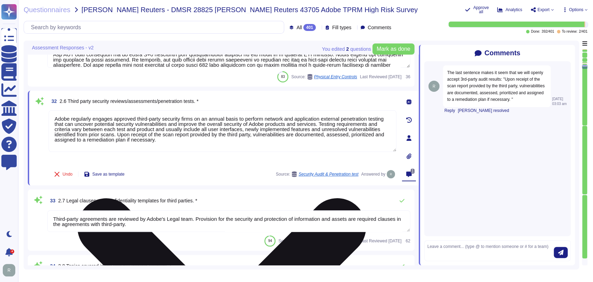
scroll to position [2235, 0]
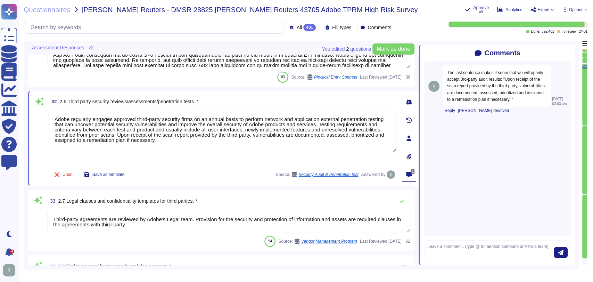
click at [240, 170] on div "Undo Save as template Source: Security Audit & Penetration test Answered by" at bounding box center [223, 174] width 348 height 14
click at [570, 53] on icon at bounding box center [570, 53] width 0 height 0
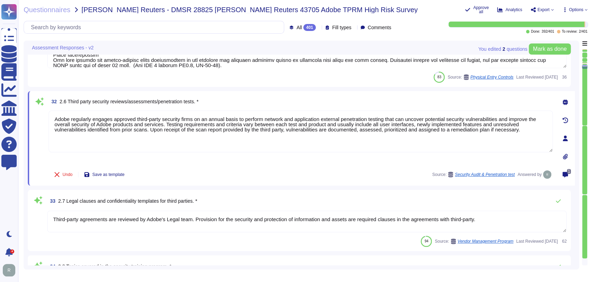
click at [370, 82] on div "31 2.5 Physical Security policy and procedures (building and/or restricted acce…" at bounding box center [299, 1] width 543 height 170
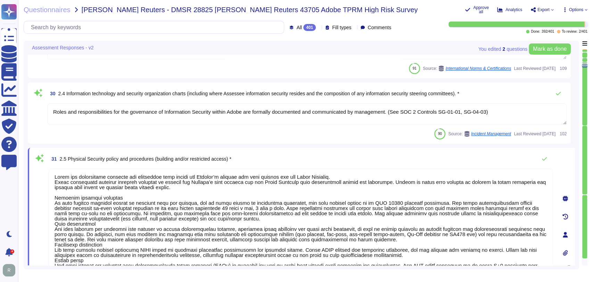
type textarea "No Response Required"
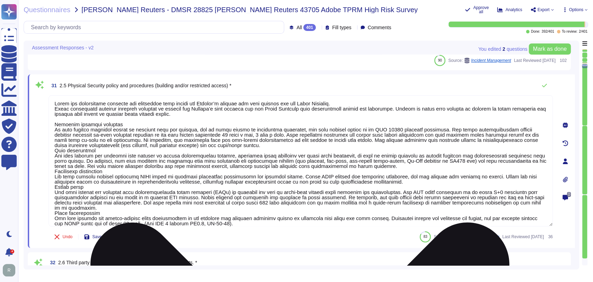
type textarea "Lorem ipsumdol sitametco ad elitsedd e tempori utlabore etdolorem aliquaen ad m…"
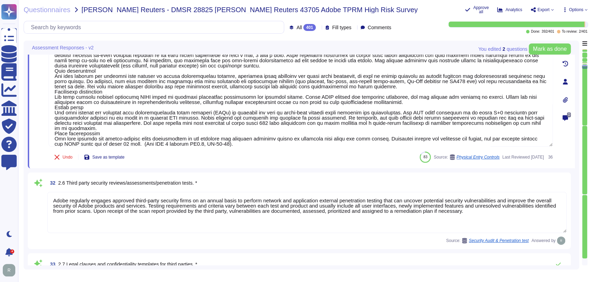
type textarea "Lor Ipsumdol Sitametc Adip eli seddoeiusm temporinci utl etdolo mag aliquaenim …"
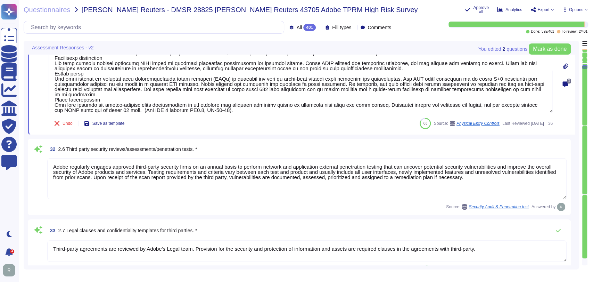
scroll to position [2191, 0]
drag, startPoint x: 276, startPoint y: 150, endPoint x: 250, endPoint y: 149, distance: 26.1
click at [259, 150] on div "32 2.6 Third party security reviews/assessments/penetration tests. *" at bounding box center [306, 148] width 519 height 12
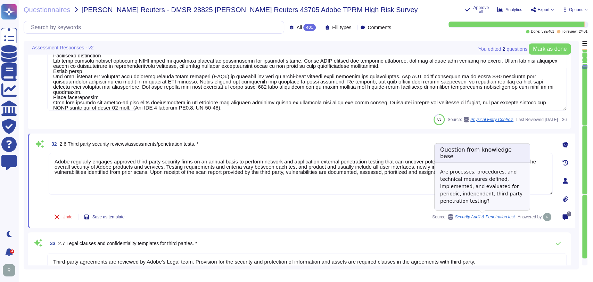
click at [453, 216] on icon at bounding box center [450, 217] width 5 height 6
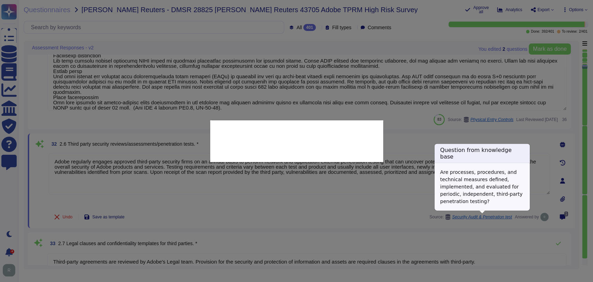
scroll to position [2188, 0]
type textarea "Are processes, procedures, and technical measures defined, implemented, and eva…"
type textarea "Adobe regularly engages approved third-party security firms on an annual basis …"
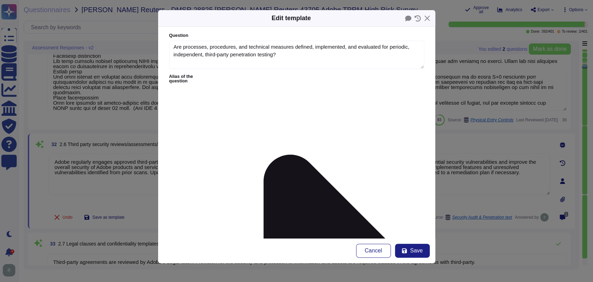
type textarea "Are processes, procedures, and technical measures defined, implemented, and eva…"
type textarea "Adobe regularly engages approved third-party security firms on an annual basis …"
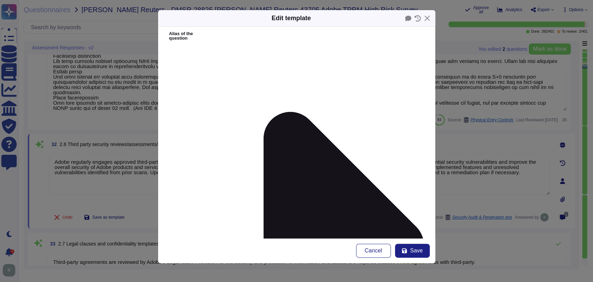
scroll to position [0, 0]
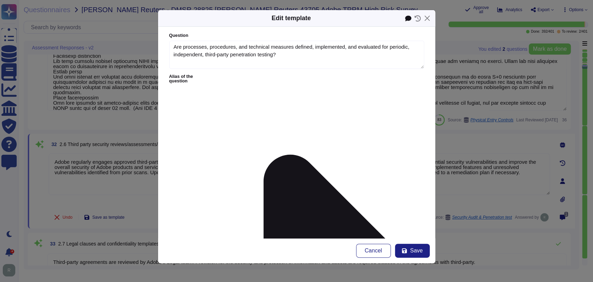
click at [406, 20] on icon at bounding box center [407, 19] width 6 height 6
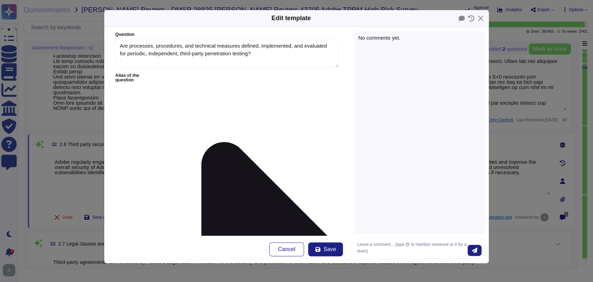
scroll to position [1, 0]
click at [482, 18] on button "Close" at bounding box center [480, 18] width 11 height 11
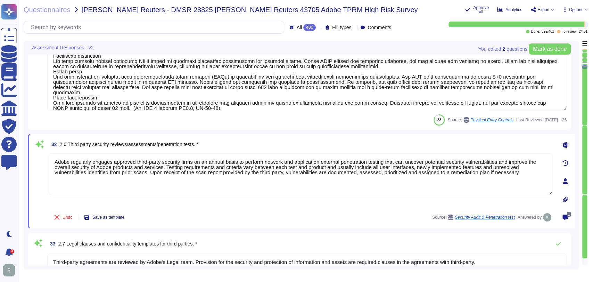
click at [566, 217] on icon at bounding box center [565, 217] width 6 height 6
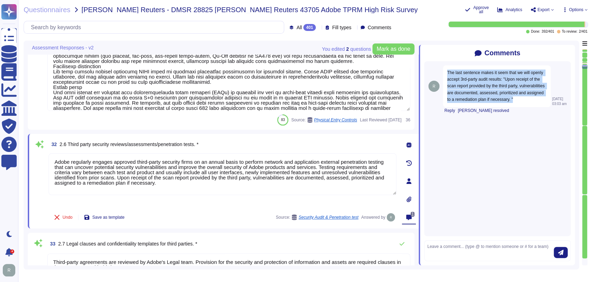
drag, startPoint x: 481, startPoint y: 110, endPoint x: 447, endPoint y: 72, distance: 50.9
click at [447, 72] on div "The last sentence makes it seem that we will openly accept 3rd-party audit resu…" at bounding box center [497, 86] width 108 height 42
copy span "The last sentence makes it seem that we will openly accept 3rd-party audit resu…"
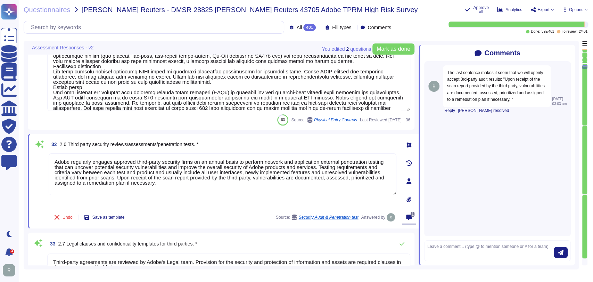
click at [570, 53] on icon at bounding box center [570, 53] width 0 height 0
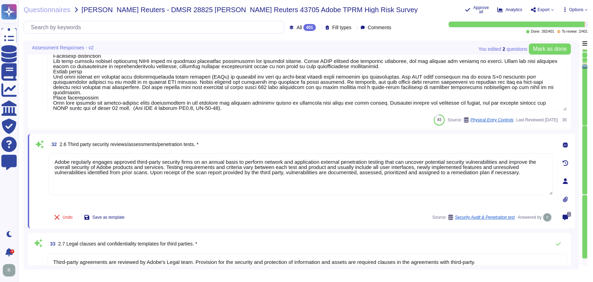
click at [258, 144] on div "32 2.6 Third party security reviews/assessments/penetration tests. *" at bounding box center [301, 144] width 504 height 12
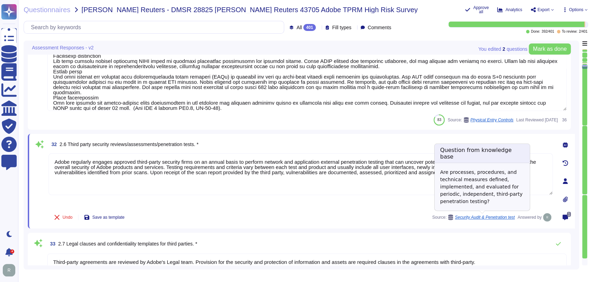
click at [452, 217] on icon at bounding box center [450, 217] width 5 height 6
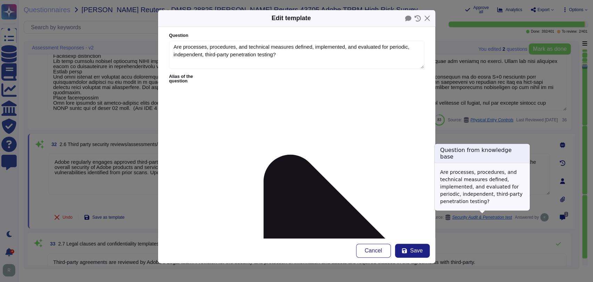
type textarea "Are processes, procedures, and technical measures defined, implemented, and eva…"
type textarea "Adobe regularly engages approved third-party security firms on an annual basis …"
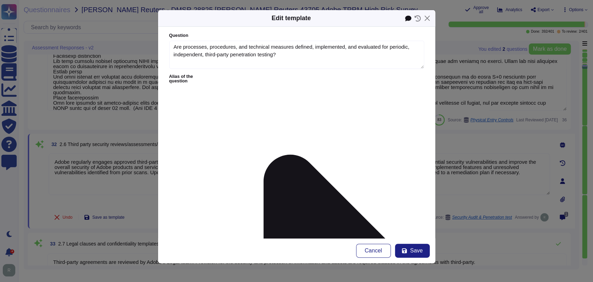
click at [407, 17] on icon at bounding box center [407, 19] width 6 height 6
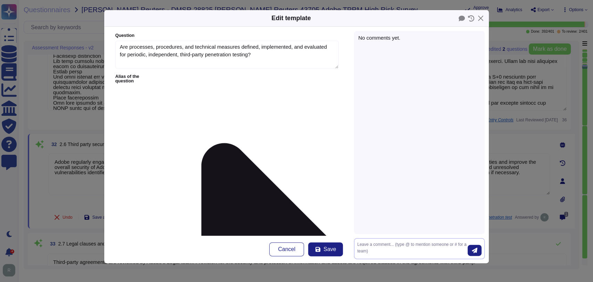
click at [409, 245] on textarea at bounding box center [412, 248] width 110 height 15
paste textarea "The last sentence makes it seem that we will openly accept 3rd-party audit resu…"
type textarea "The last sentence makes it seem that we will openly accept 3rd-party audit resu…"
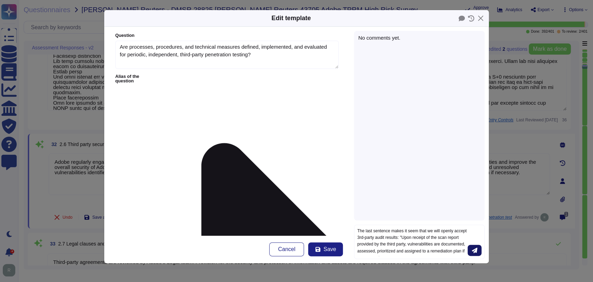
click at [472, 248] on icon "submit" at bounding box center [474, 250] width 6 height 6
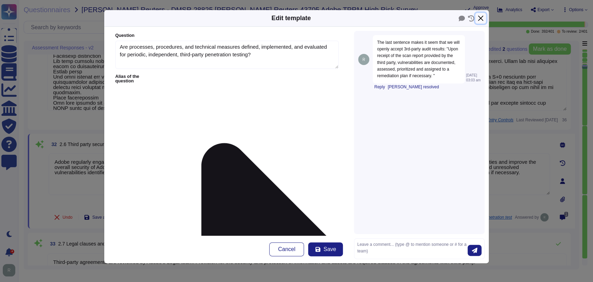
click at [482, 17] on button "Close" at bounding box center [480, 18] width 11 height 11
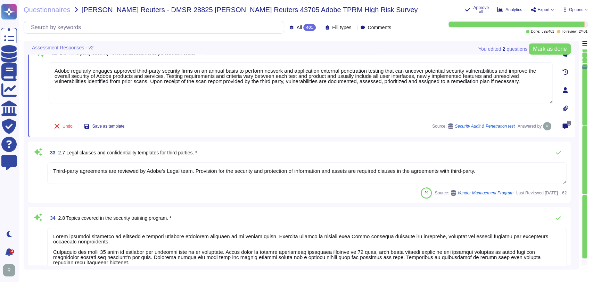
scroll to position [2291, 0]
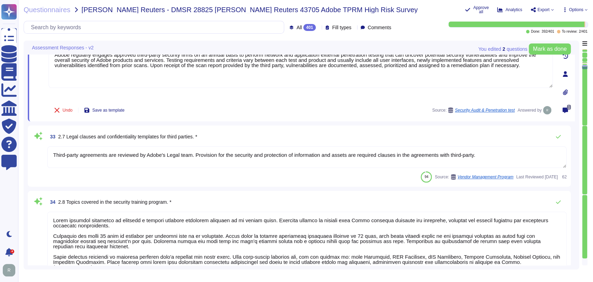
type textarea "Adobe's products and services' architecture diagrams are reviewed and updated, …"
click at [160, 157] on textarea "Third-party agreements are reviewed by Adobe's Legal team. Provision for the se…" at bounding box center [306, 157] width 519 height 22
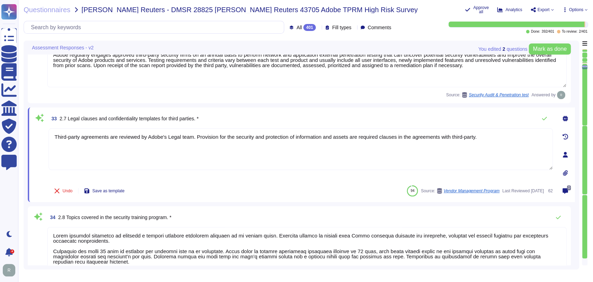
click at [160, 157] on textarea "Third-party agreements are reviewed by Adobe's Legal team. Provision for the se…" at bounding box center [301, 149] width 504 height 42
paste textarea "[URL][DOMAIN_NAME]"
click at [326, 114] on div "33 2.7 Legal clauses and confidentiality templates for third parties. *" at bounding box center [301, 118] width 504 height 14
type textarea "Adobe's End Licensing Terms (ELT) are available at the following link: [URL][DO…"
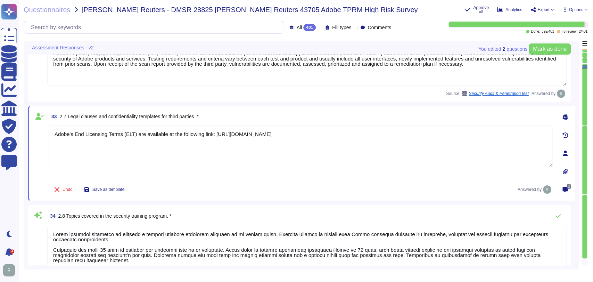
scroll to position [2293, 0]
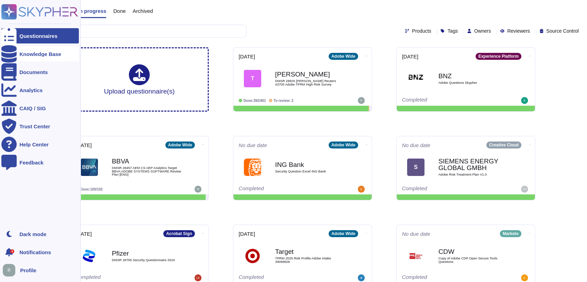
click at [53, 52] on div "Knowledge Base" at bounding box center [40, 53] width 42 height 5
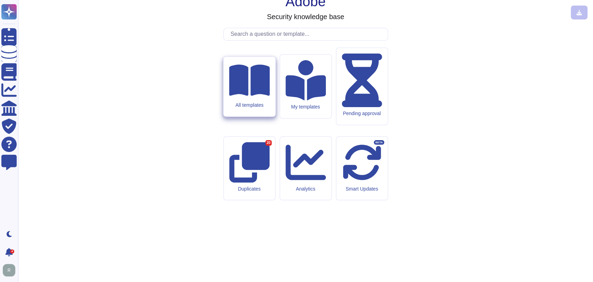
click at [249, 116] on div "All templates" at bounding box center [249, 87] width 52 height 60
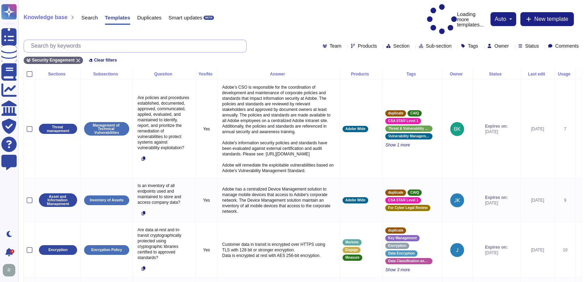
click at [125, 40] on input "text" at bounding box center [136, 46] width 219 height 12
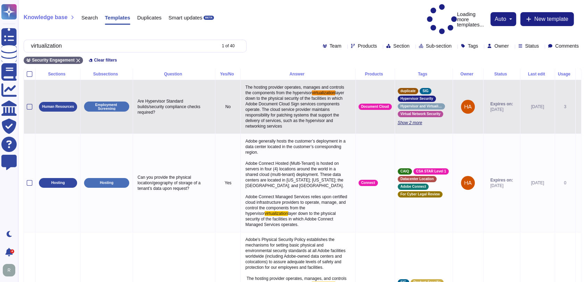
click at [406, 120] on span "Show 2 more" at bounding box center [424, 123] width 52 height 6
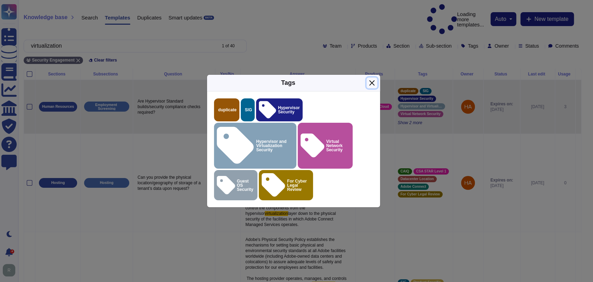
click at [373, 88] on button "Close" at bounding box center [371, 82] width 11 height 11
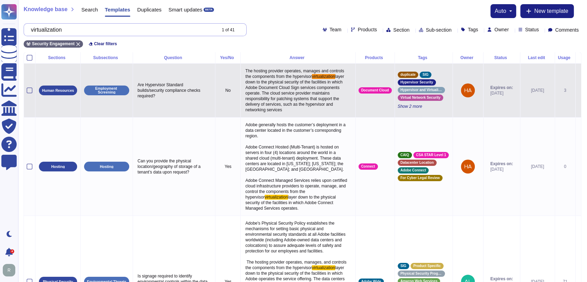
click at [124, 30] on input "virtualization" at bounding box center [121, 30] width 188 height 12
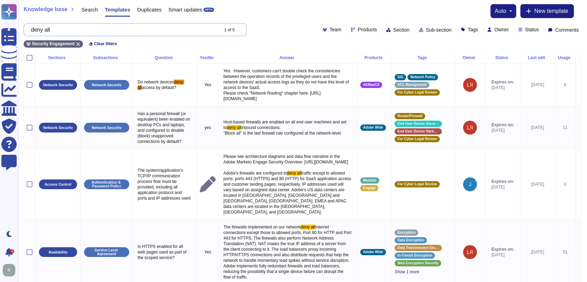
type input "deny all"
